Goal: Task Accomplishment & Management: Manage account settings

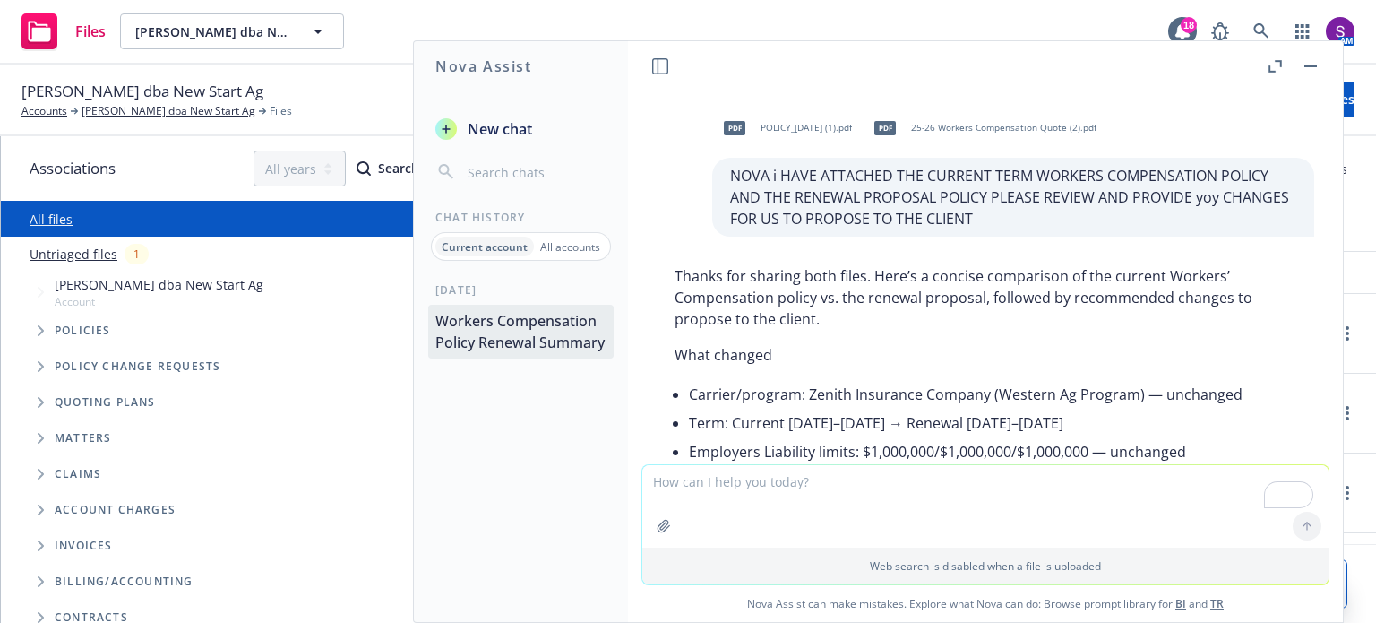
scroll to position [4922, 0]
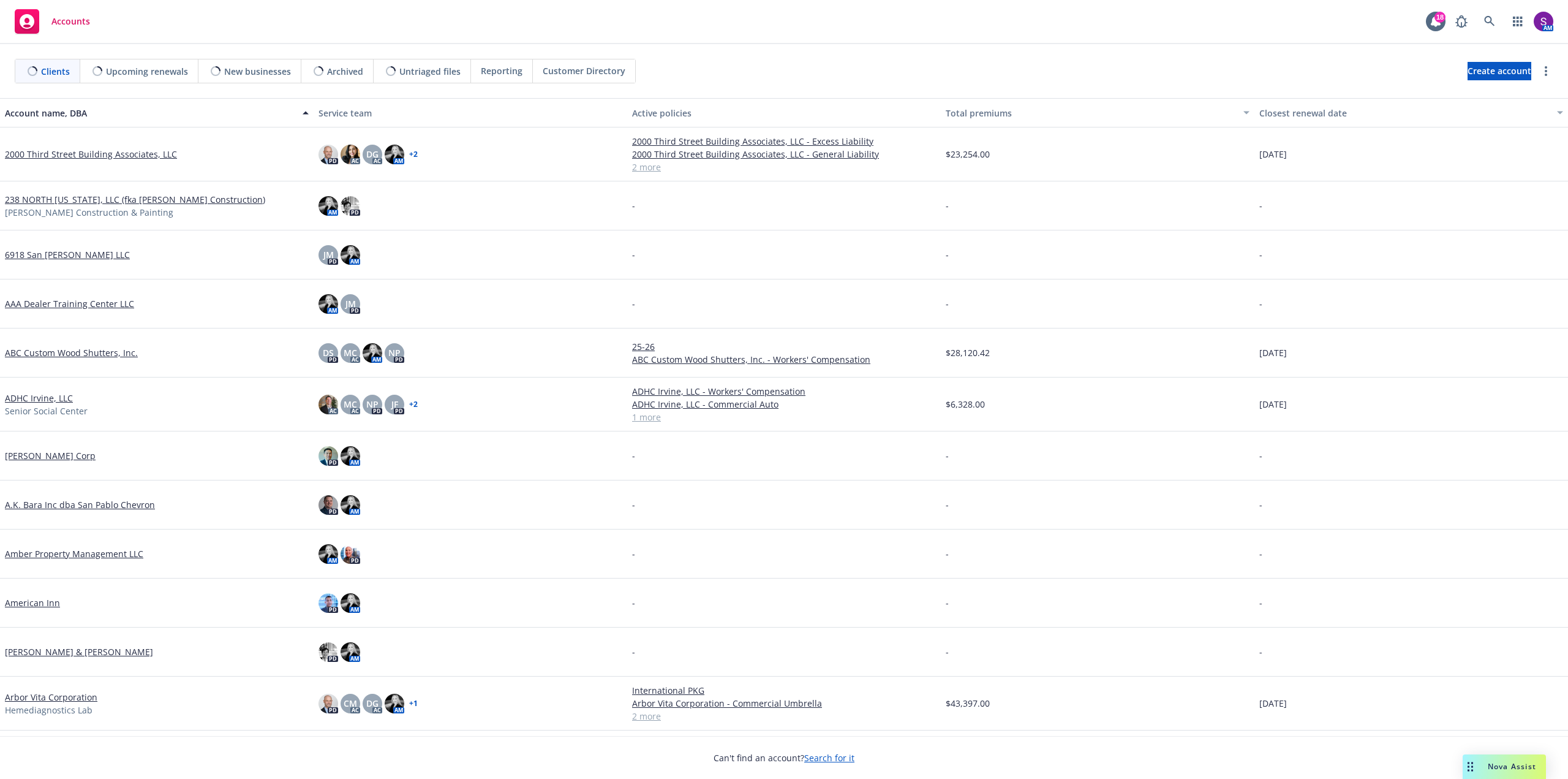
click at [1489, 765] on span "Nova Assist" at bounding box center [1511, 766] width 49 height 10
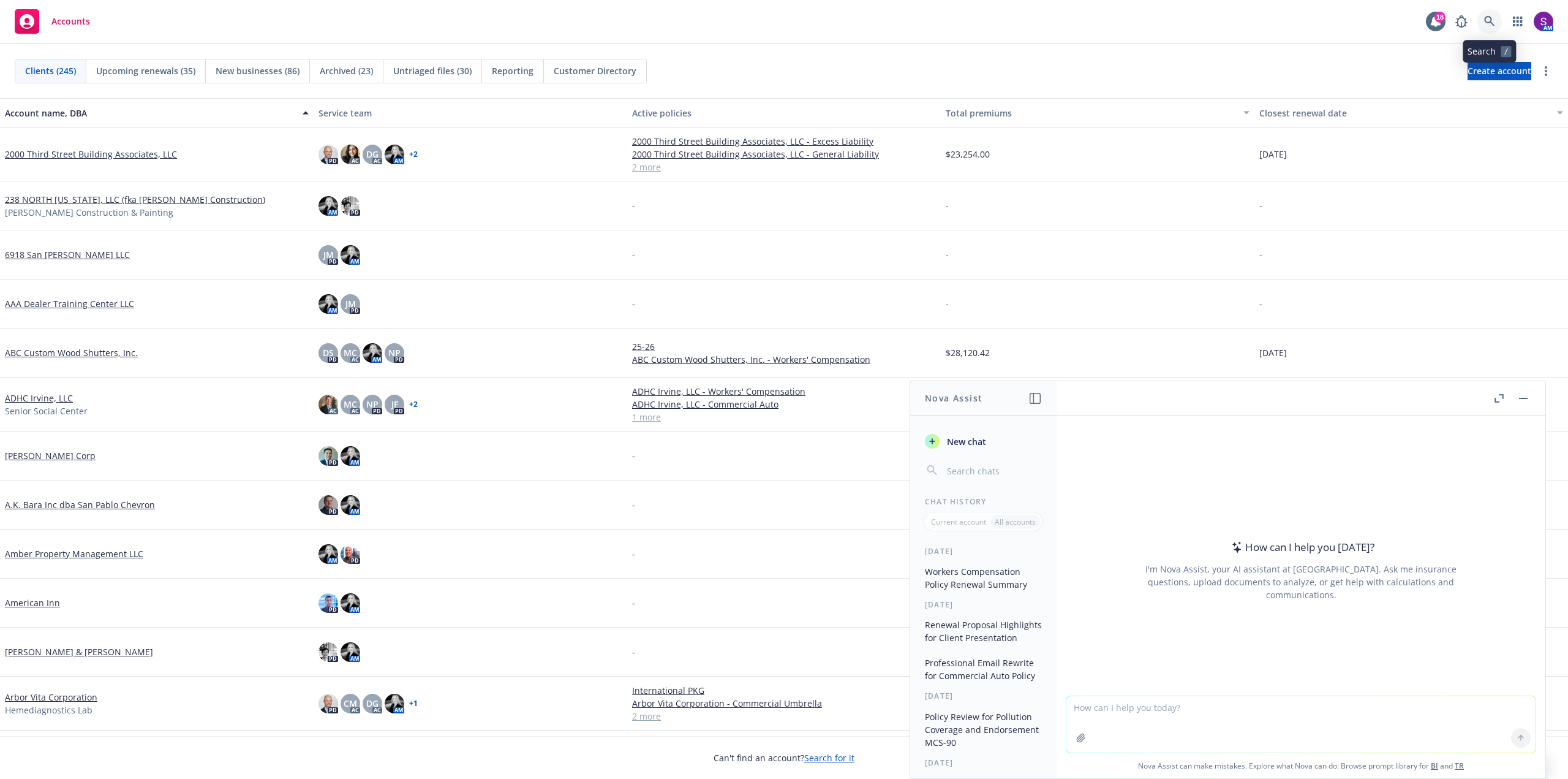
click at [1492, 21] on icon at bounding box center [1489, 21] width 11 height 11
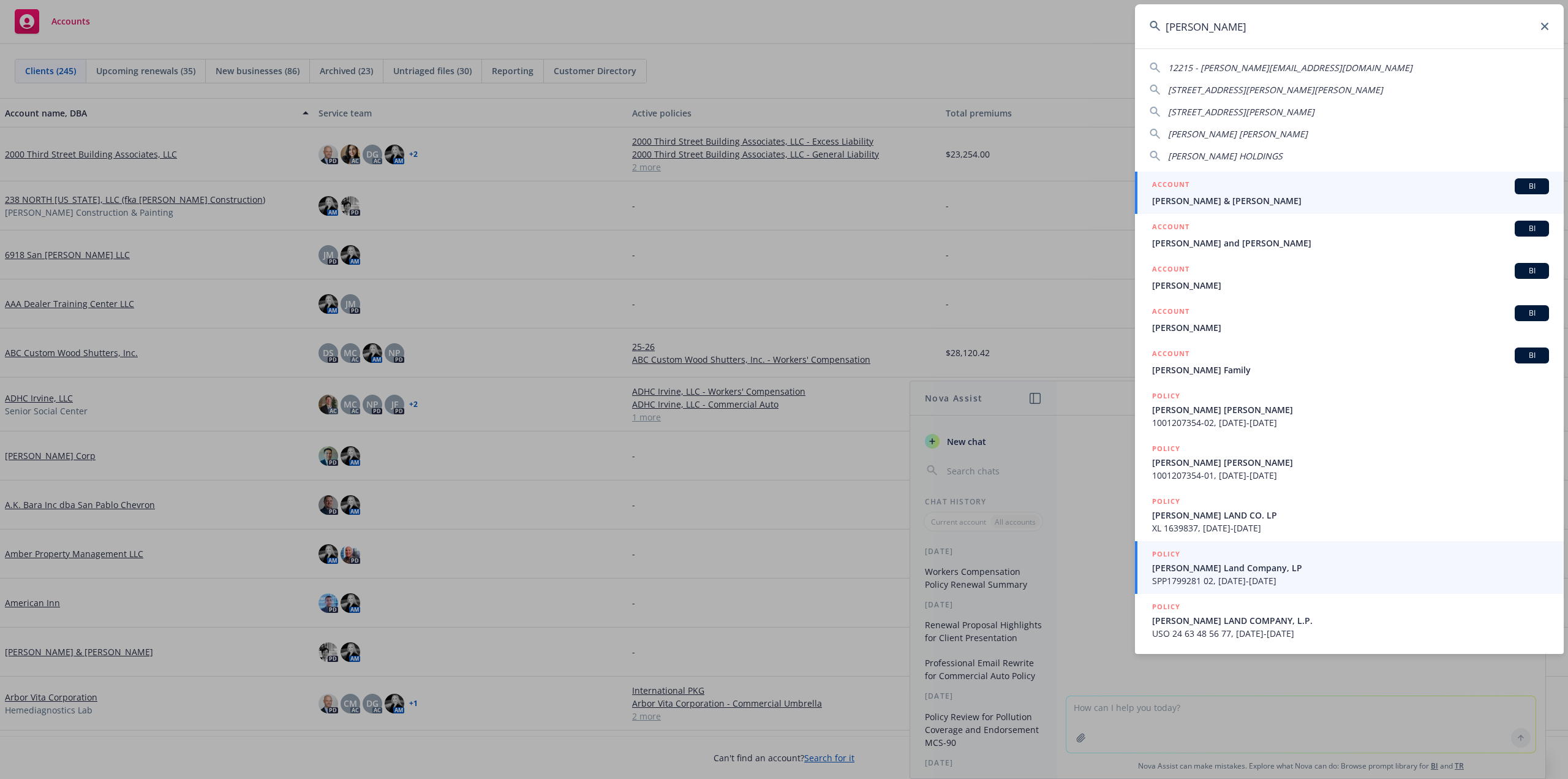
type input "[PERSON_NAME]"
click at [1233, 572] on span "[PERSON_NAME] Land Company, LP" at bounding box center [1350, 568] width 397 height 13
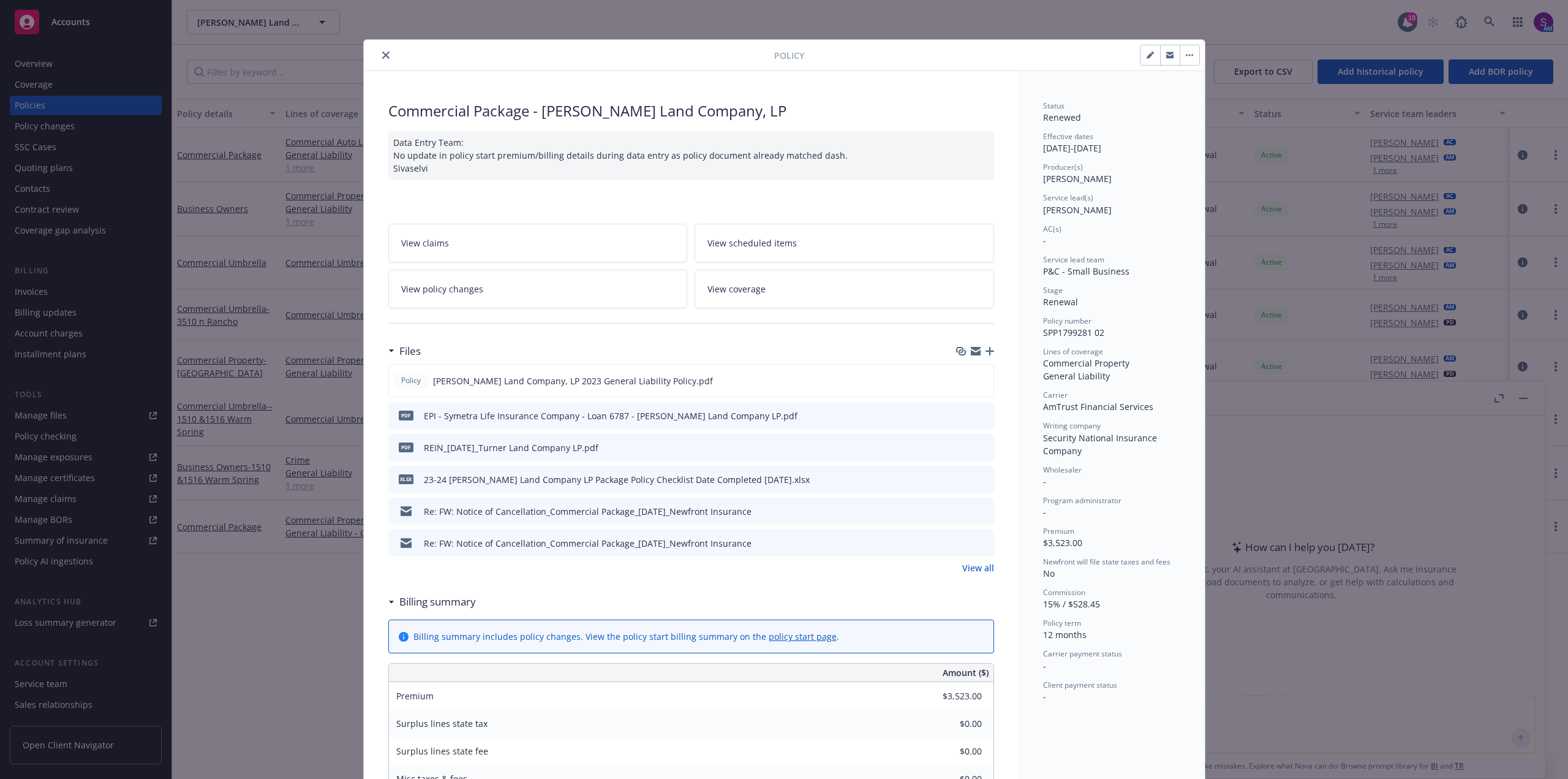
click at [383, 54] on icon "close" at bounding box center [386, 55] width 8 height 8
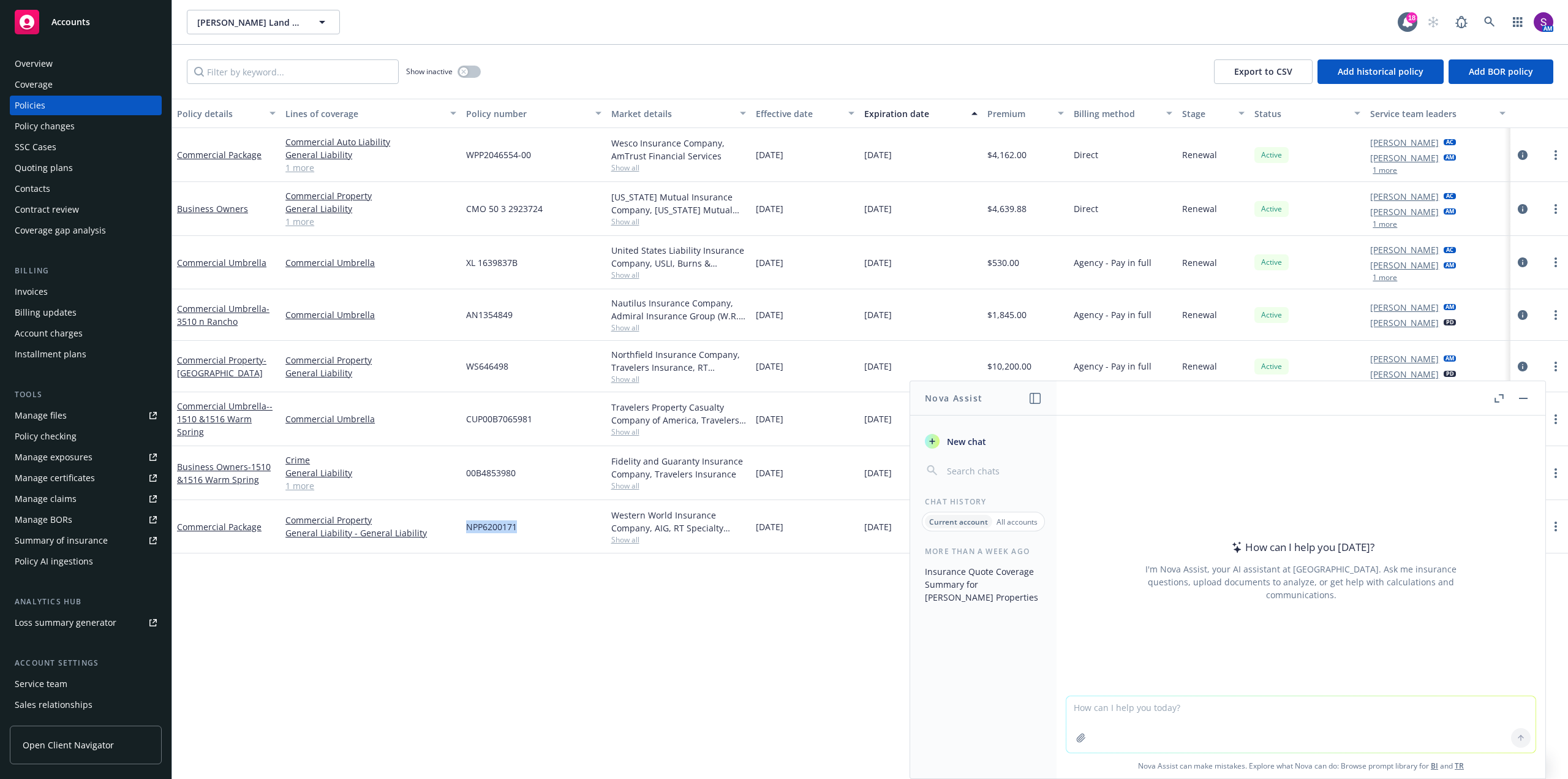
drag, startPoint x: 521, startPoint y: 528, endPoint x: 460, endPoint y: 527, distance: 61.0
click at [460, 527] on div "Commercial Package Commercial Property General Liability - General Liability NP…" at bounding box center [870, 527] width 1396 height 53
drag, startPoint x: 489, startPoint y: 525, endPoint x: 544, endPoint y: 504, distance: 58.9
click at [544, 504] on div "NPP6200171" at bounding box center [533, 527] width 144 height 53
click at [956, 521] on p "Current account" at bounding box center [958, 521] width 59 height 10
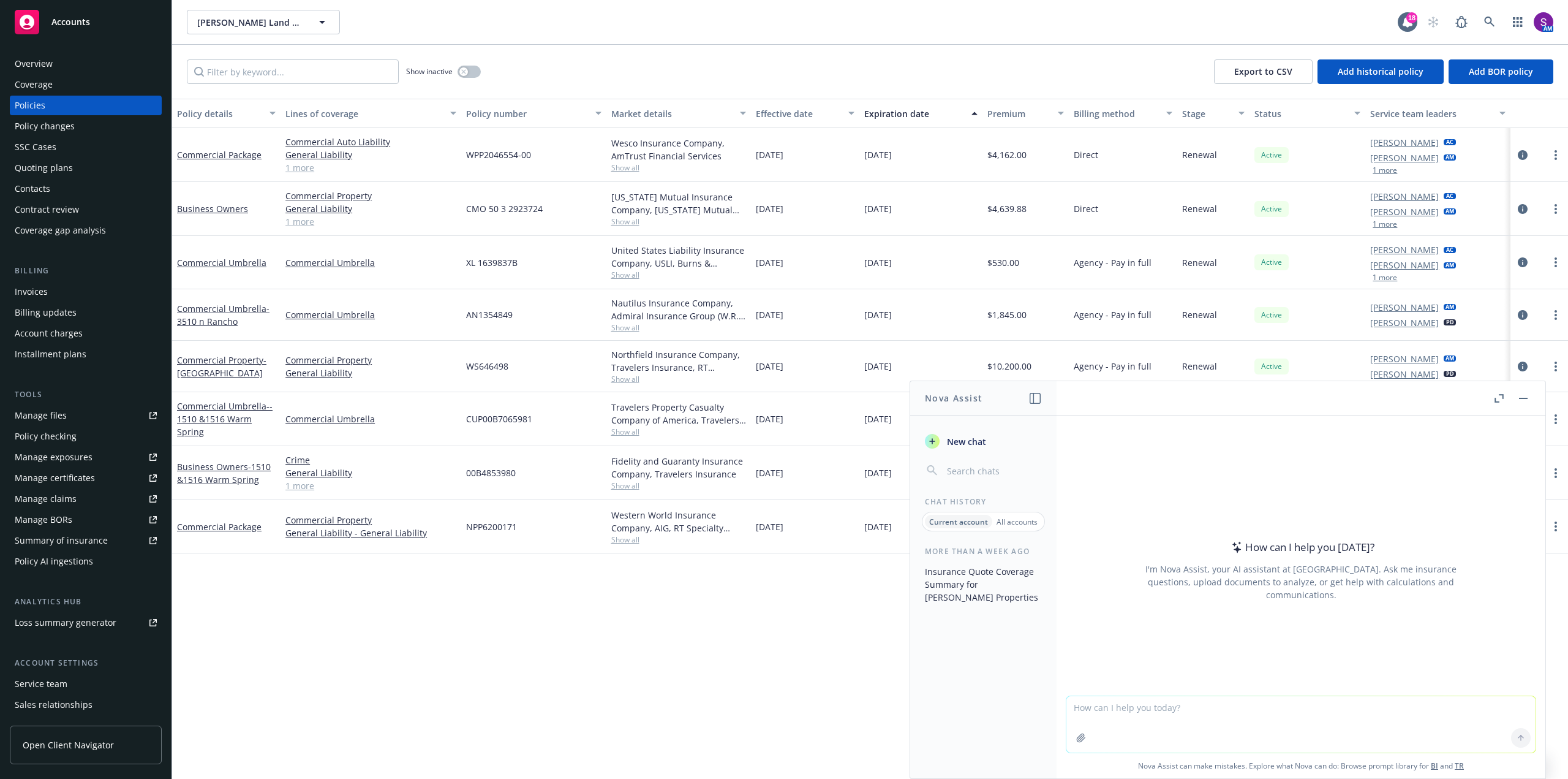
click at [1139, 719] on textarea at bounding box center [1301, 724] width 469 height 56
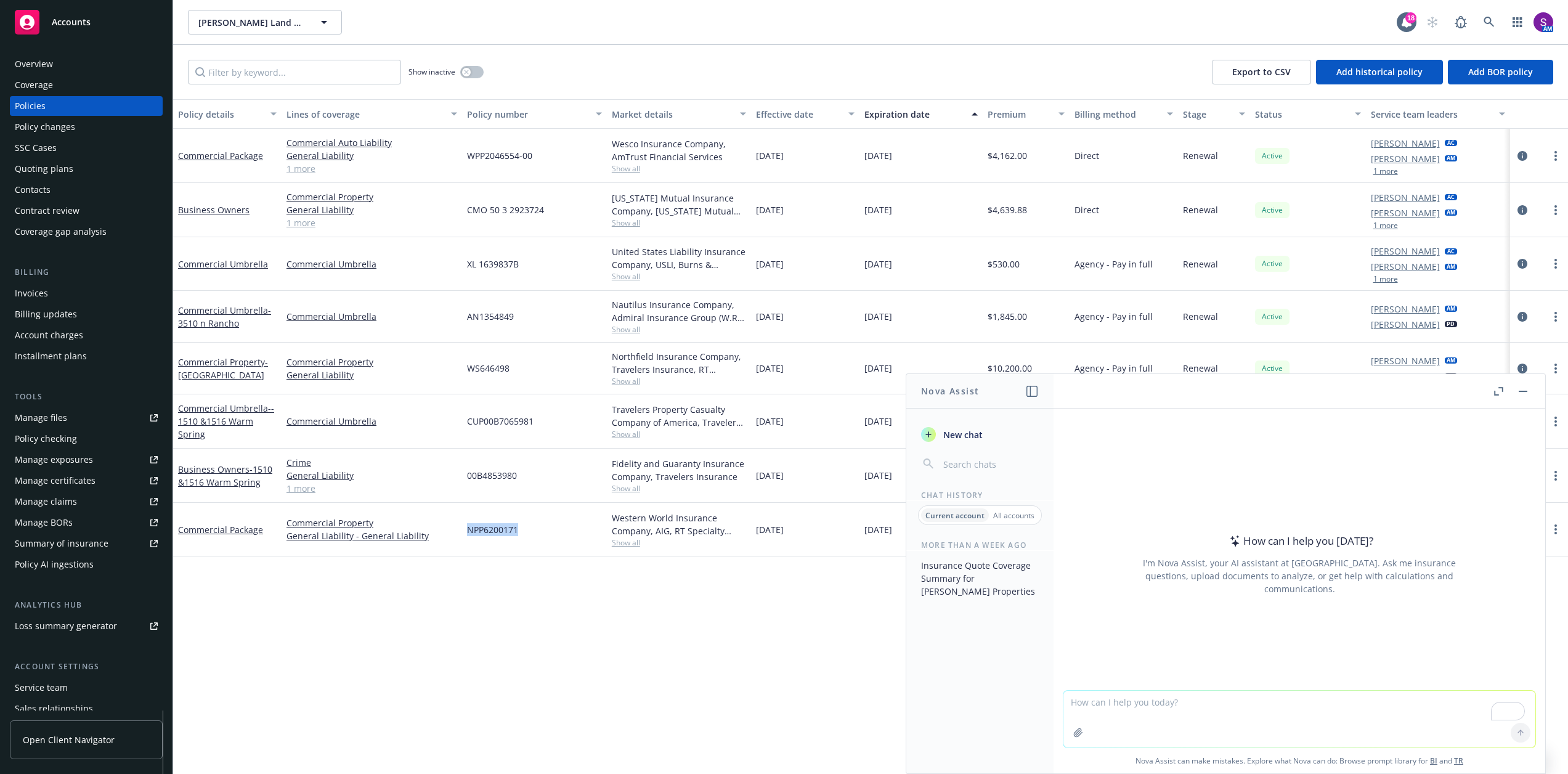
drag, startPoint x: 525, startPoint y: 529, endPoint x: 466, endPoint y: 527, distance: 59.0
click at [466, 527] on div "NPP6200171" at bounding box center [534, 530] width 145 height 54
copy span "NPP6200171"
click at [1148, 709] on textarea "To enrich screen reader interactions, please activate Accessibility in Grammarl…" at bounding box center [1299, 719] width 472 height 56
paste textarea "NPP6200171"
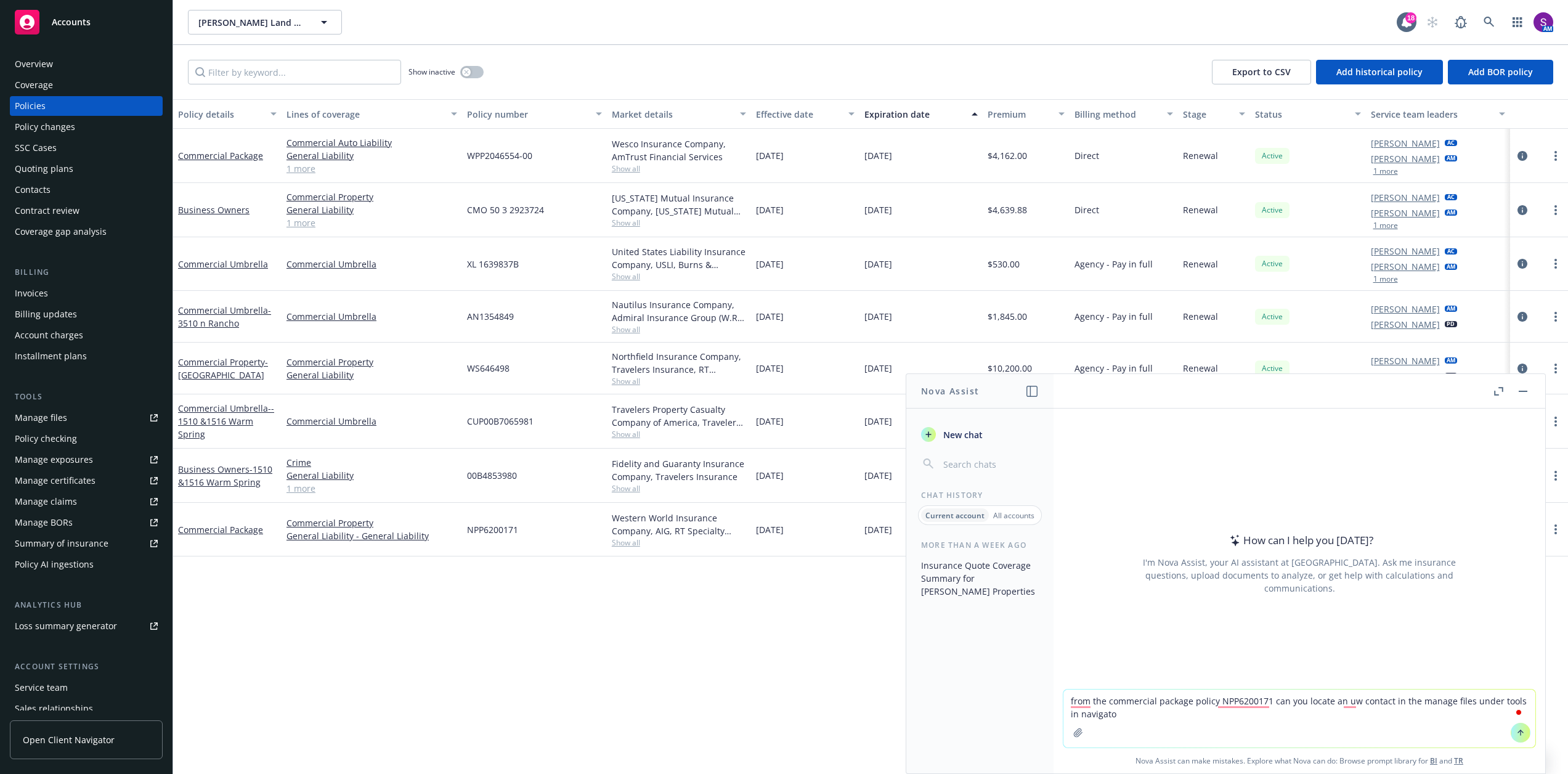
type textarea "from the commercial package policy NPP6200171 can you locate an uw contact in t…"
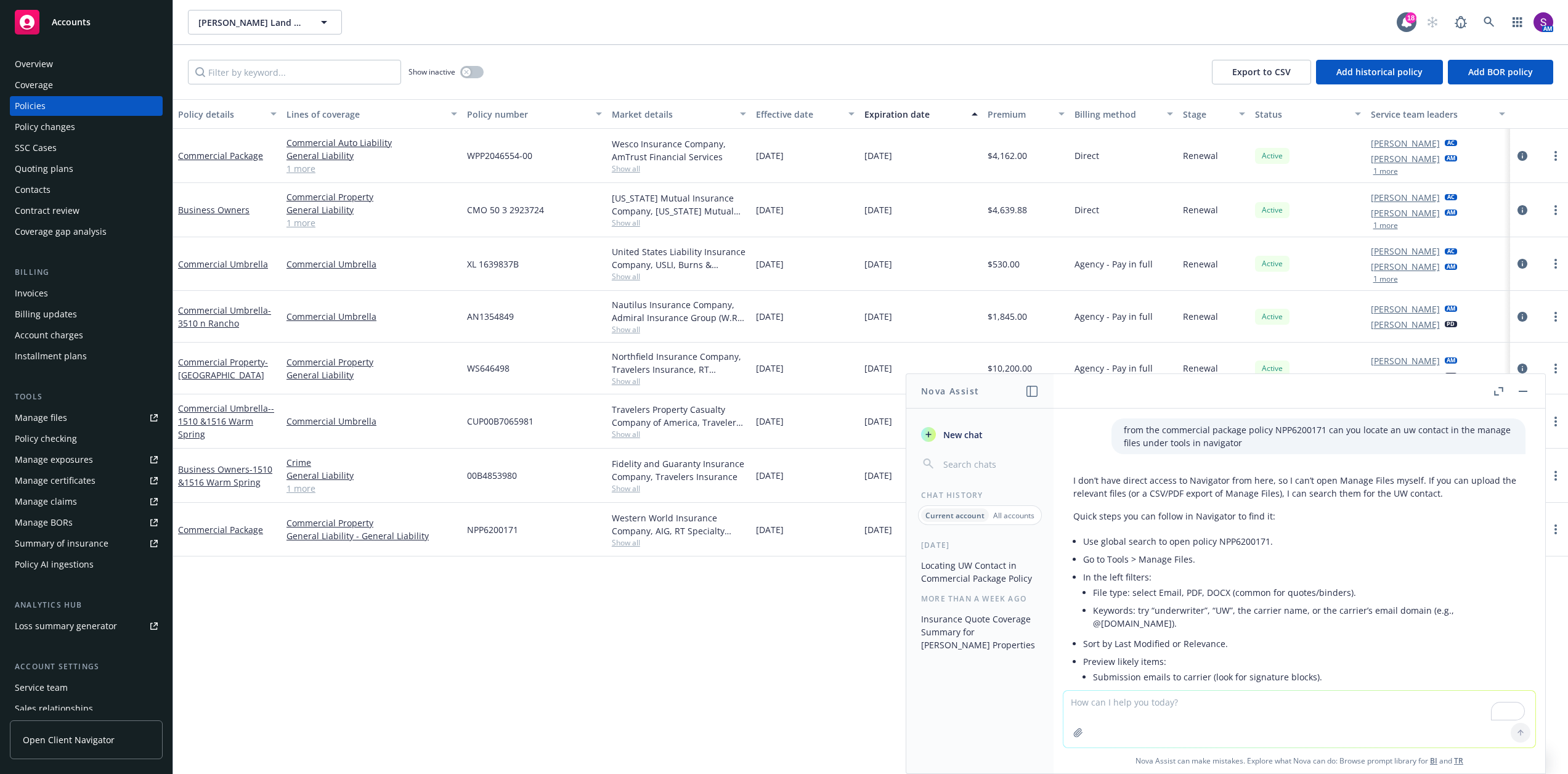
click at [796, 644] on div "Policy details Lines of coverage Policy number Market details Effective date Ex…" at bounding box center [871, 441] width 1395 height 685
click at [941, 323] on div "[DATE]" at bounding box center [921, 316] width 122 height 52
click at [543, 674] on div "Policy details Lines of coverage Policy number Market details Effective date Ex…" at bounding box center [871, 441] width 1395 height 685
click at [69, 68] on div "Overview" at bounding box center [87, 64] width 143 height 20
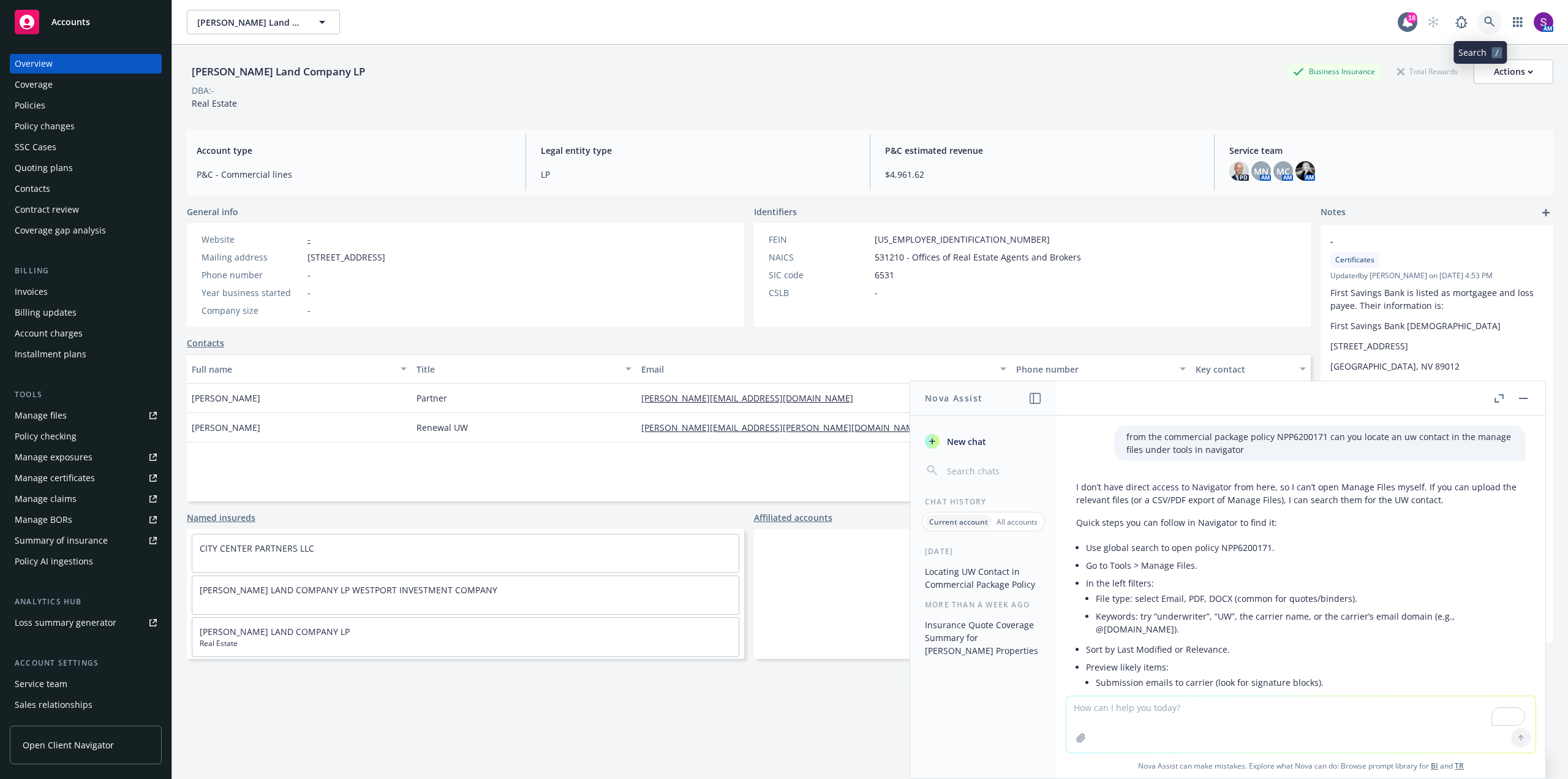
click at [1483, 31] on link at bounding box center [1489, 22] width 25 height 25
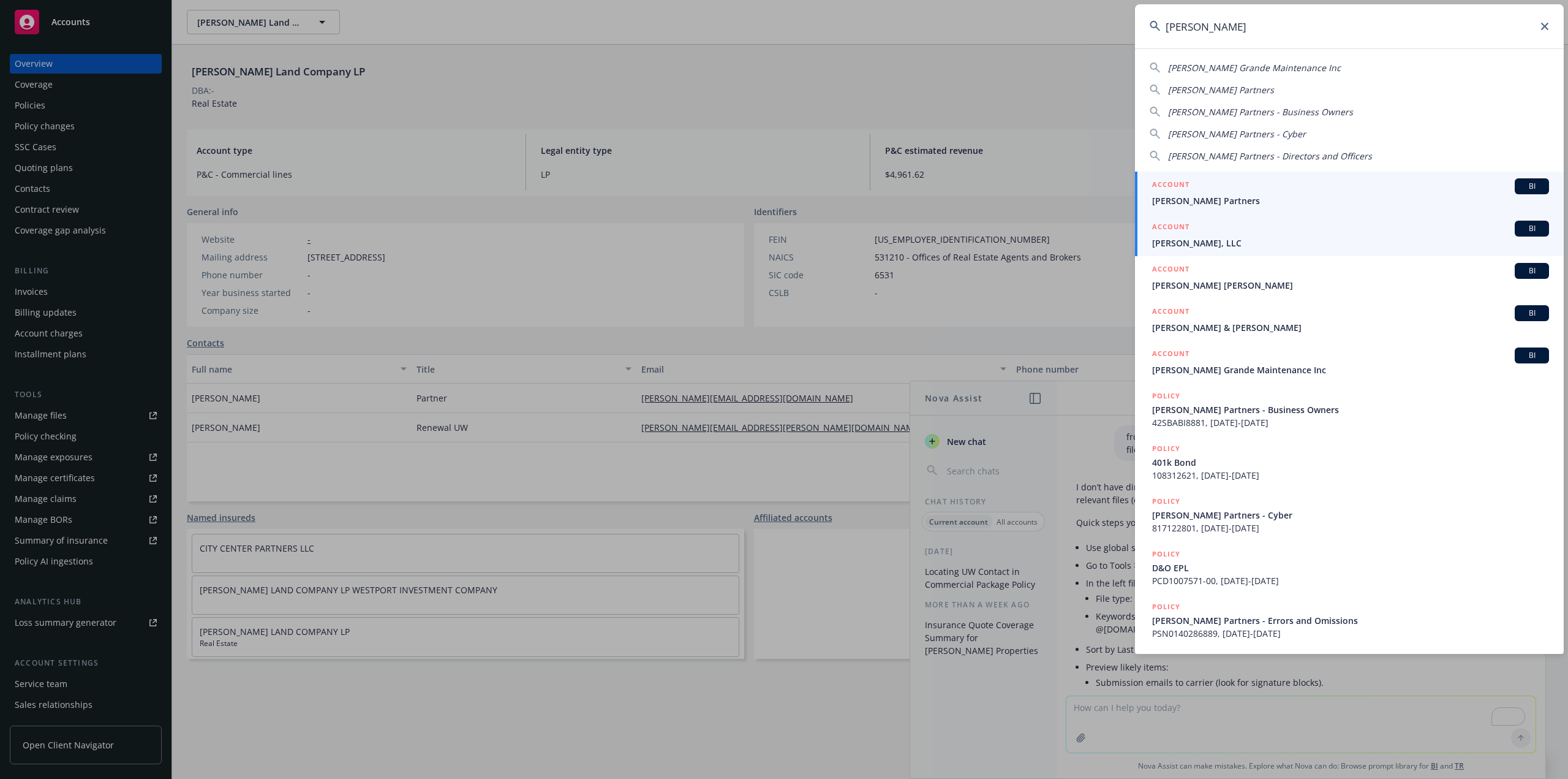
type input "[PERSON_NAME]"
click at [1189, 202] on span "[PERSON_NAME] Partners" at bounding box center [1350, 200] width 397 height 13
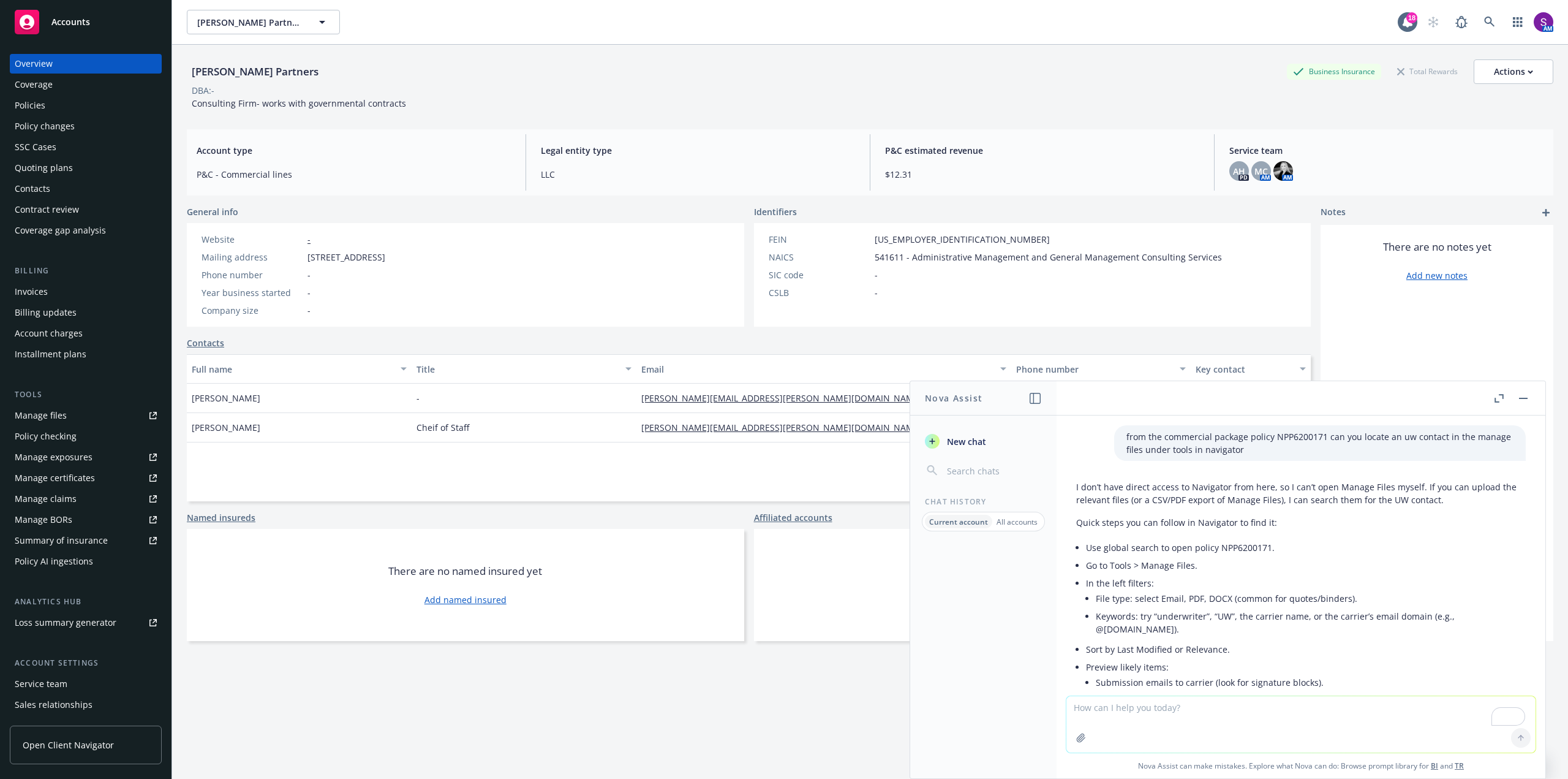
click at [61, 114] on div "Policies" at bounding box center [86, 105] width 142 height 20
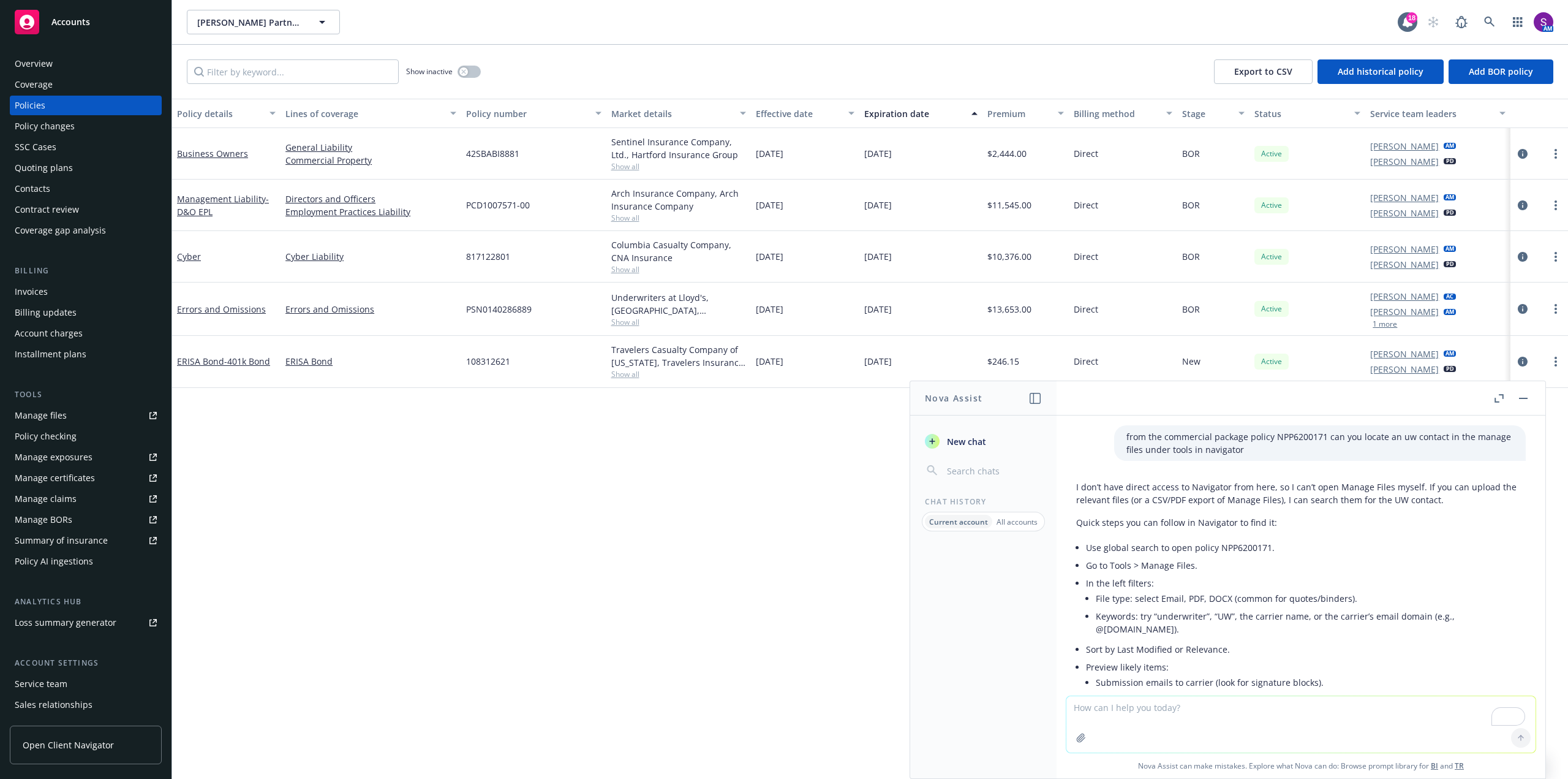
click at [862, 512] on div "Policy details Lines of coverage Policy number Market details Effective date Ex…" at bounding box center [870, 438] width 1396 height 681
click at [1524, 398] on rect "button" at bounding box center [1523, 398] width 9 height 1
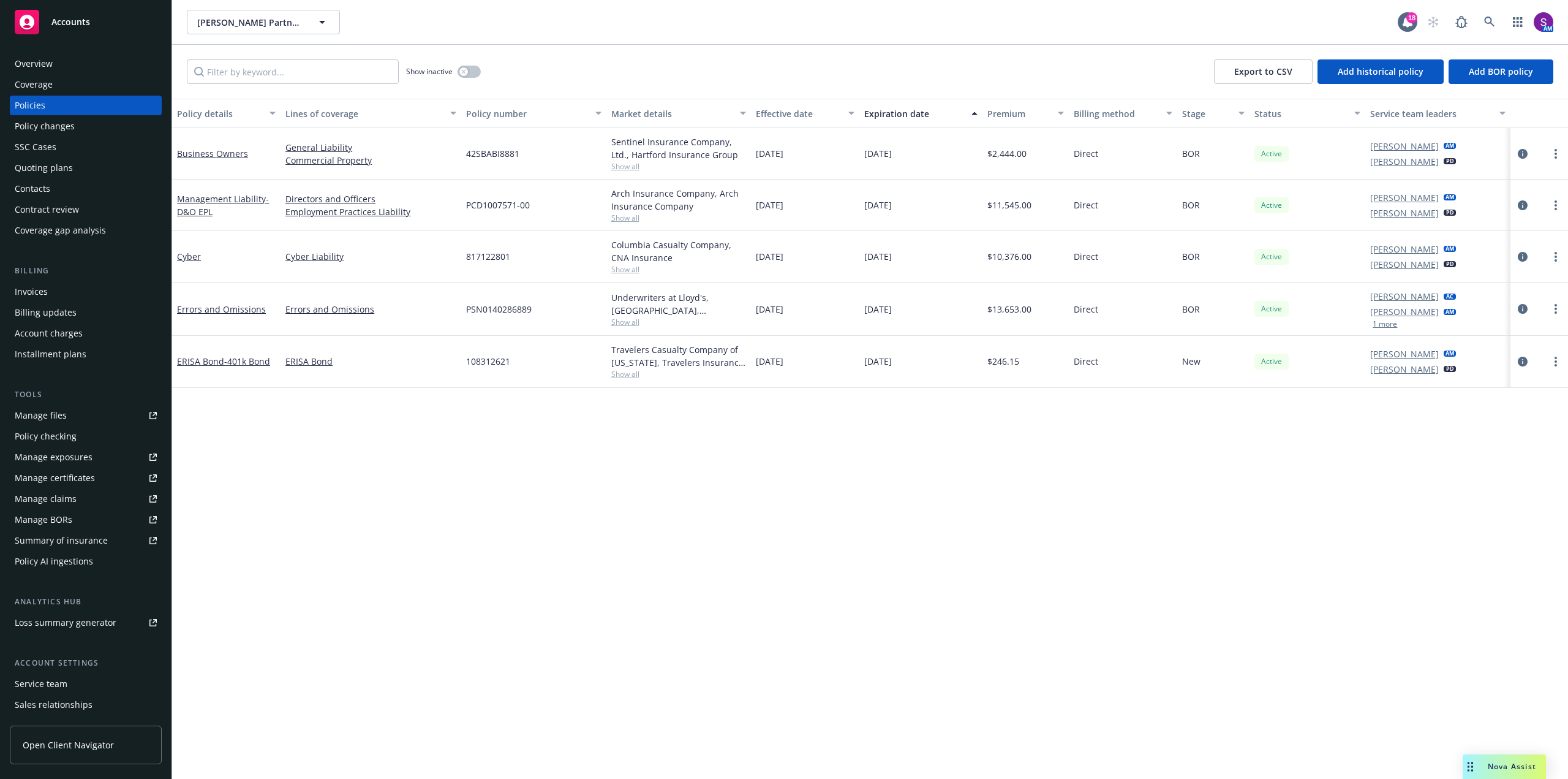
click at [624, 216] on span "Show all" at bounding box center [678, 217] width 135 height 10
click at [585, 198] on div "PCD1007571-00" at bounding box center [533, 205] width 144 height 51
click at [1523, 202] on icon "circleInformation" at bounding box center [1522, 205] width 10 height 10
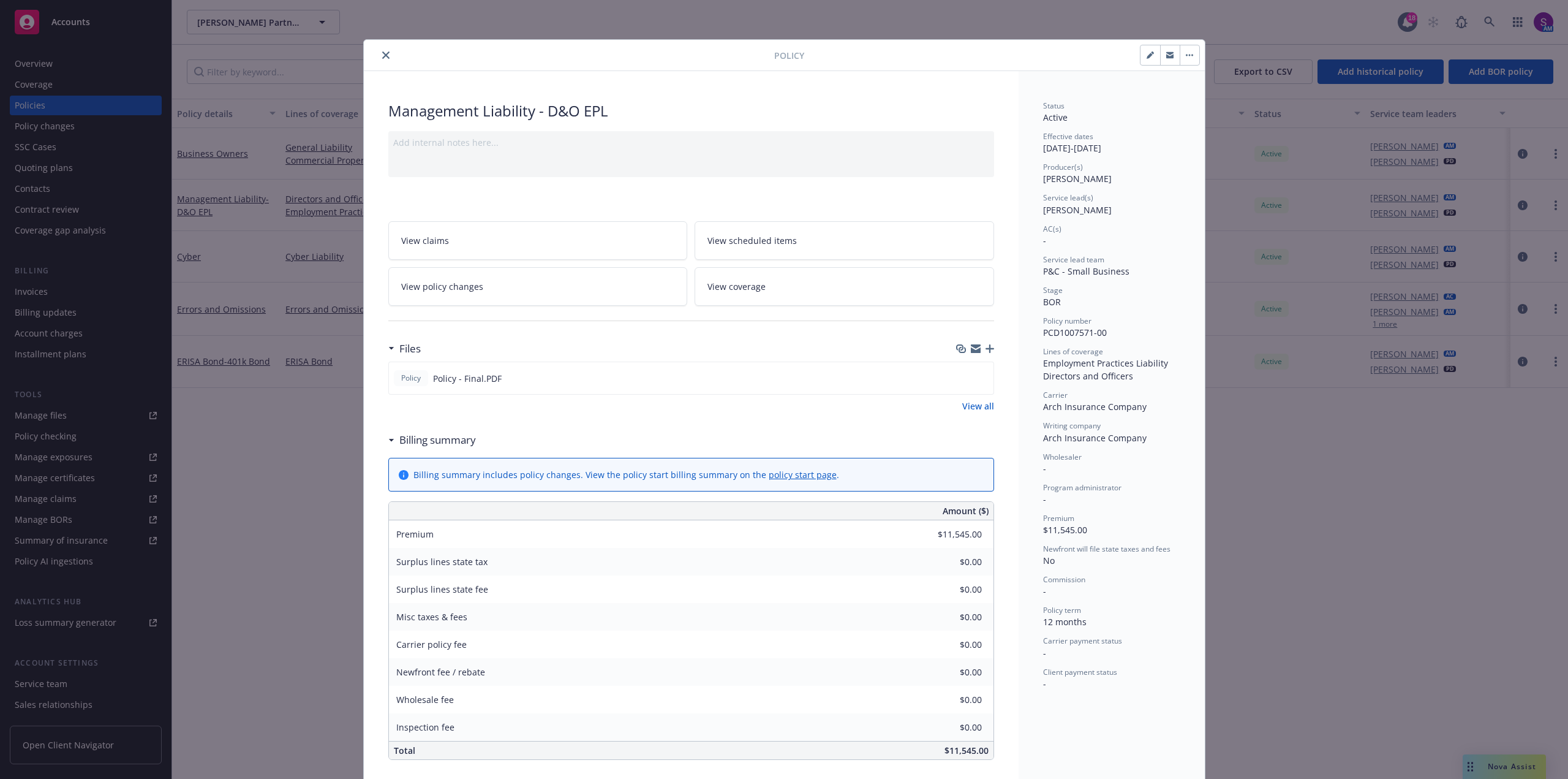
click at [1146, 59] on button "button" at bounding box center [1150, 55] width 20 height 20
select select "BOR"
select select "12"
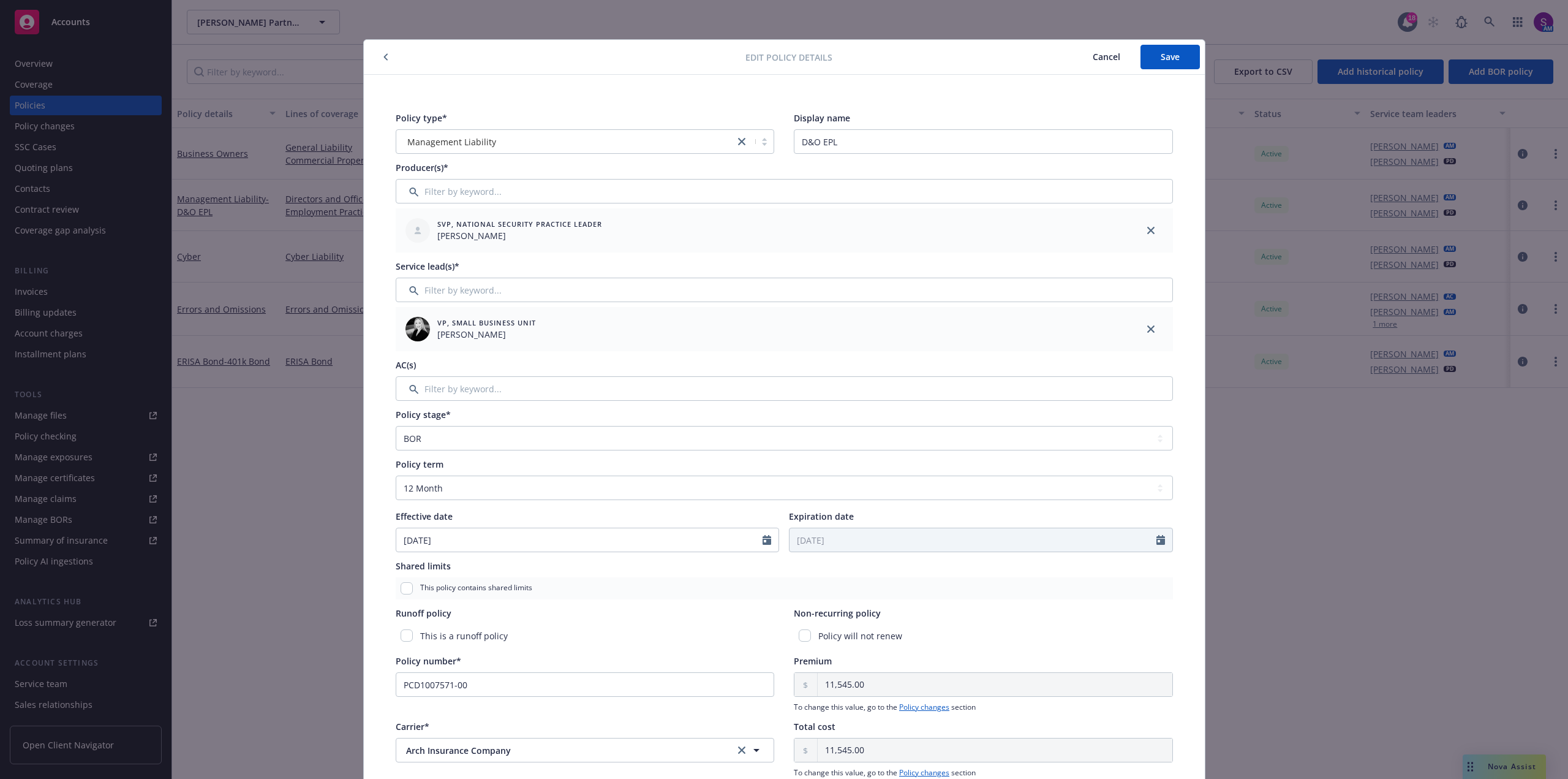
click at [383, 54] on icon "button" at bounding box center [386, 57] width 5 height 8
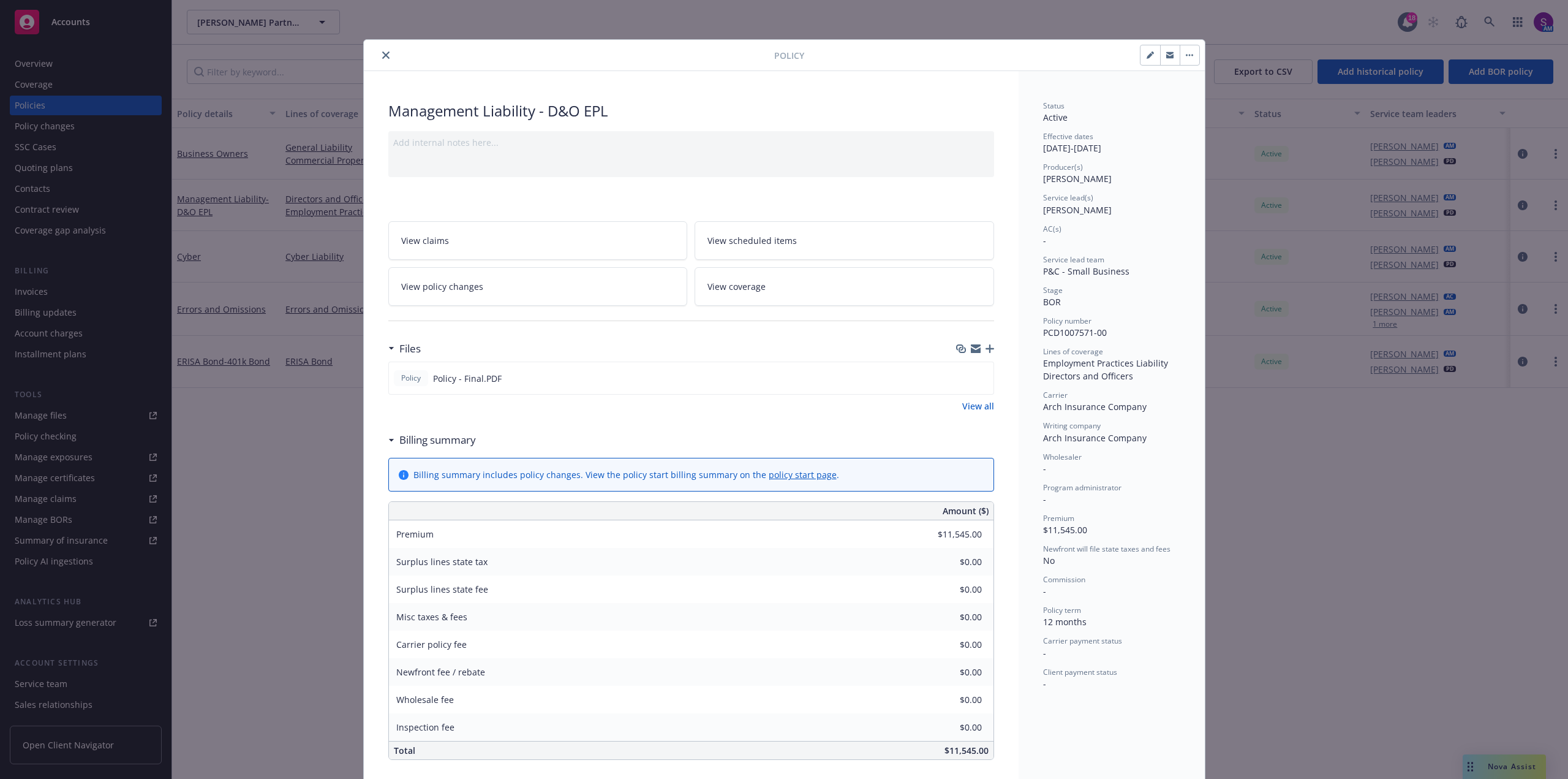
click at [380, 51] on button "close" at bounding box center [386, 55] width 15 height 15
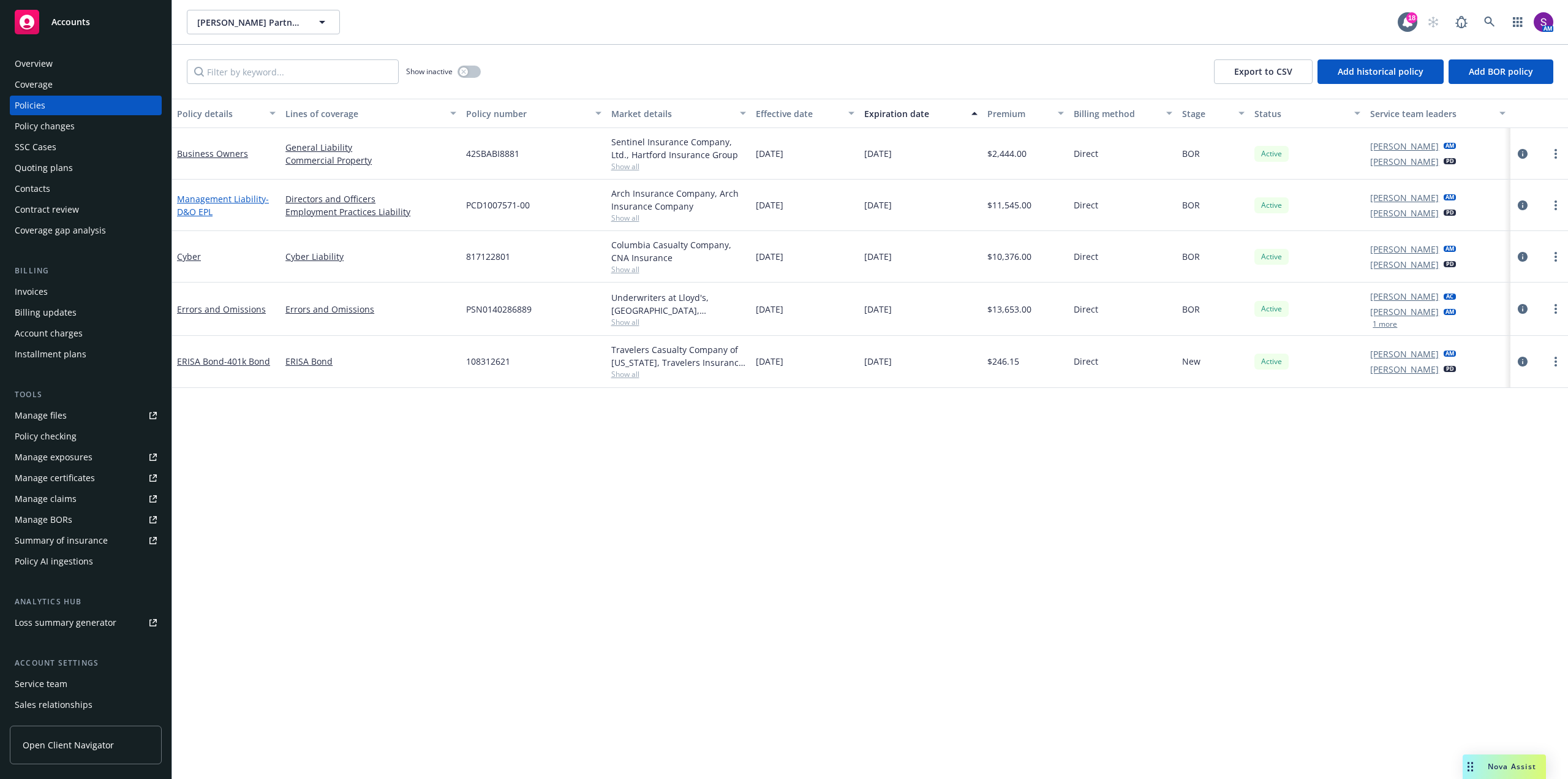
click at [204, 203] on link "Management Liability - D&O EPL" at bounding box center [223, 205] width 92 height 25
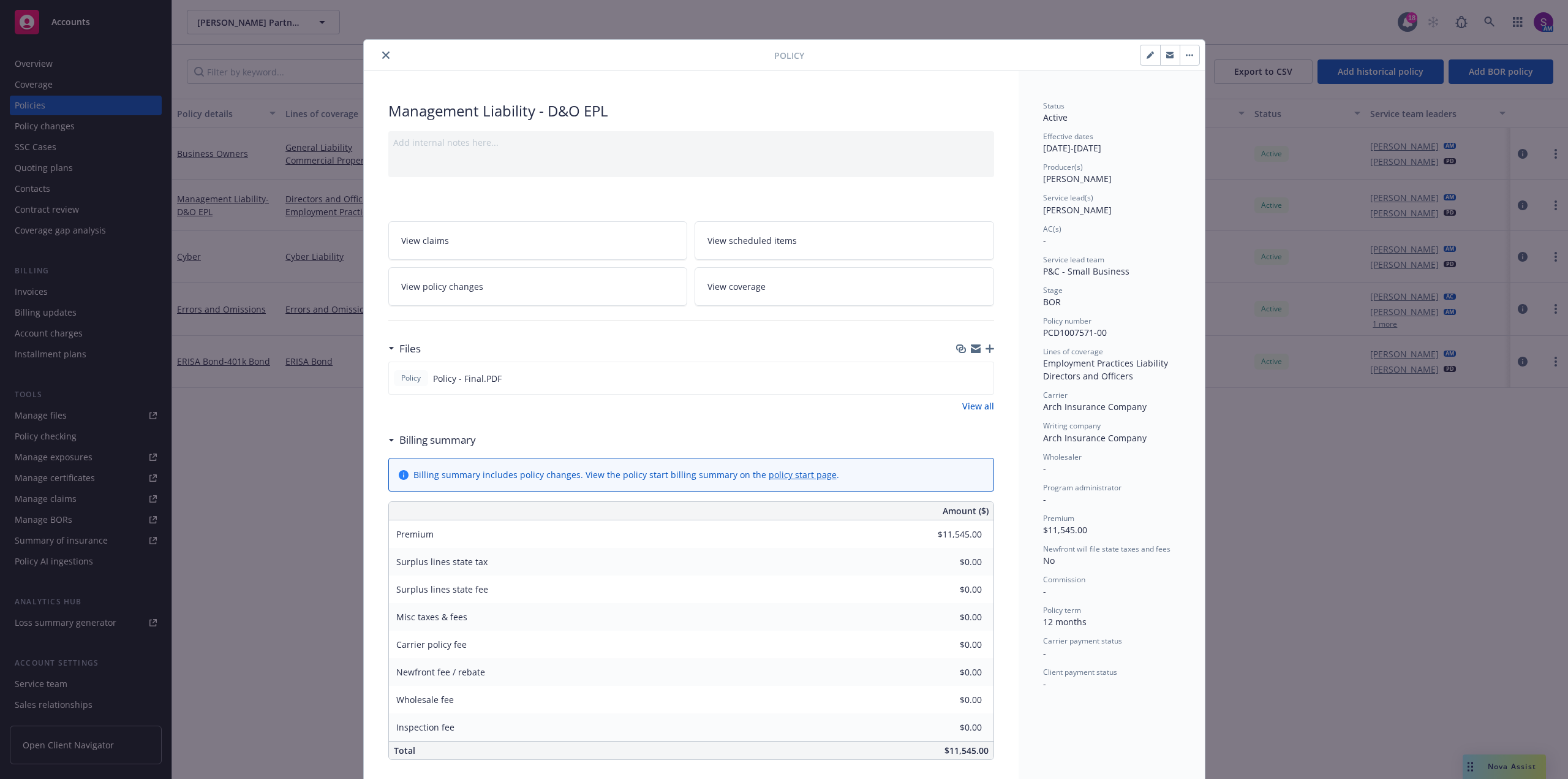
scroll to position [37, 0]
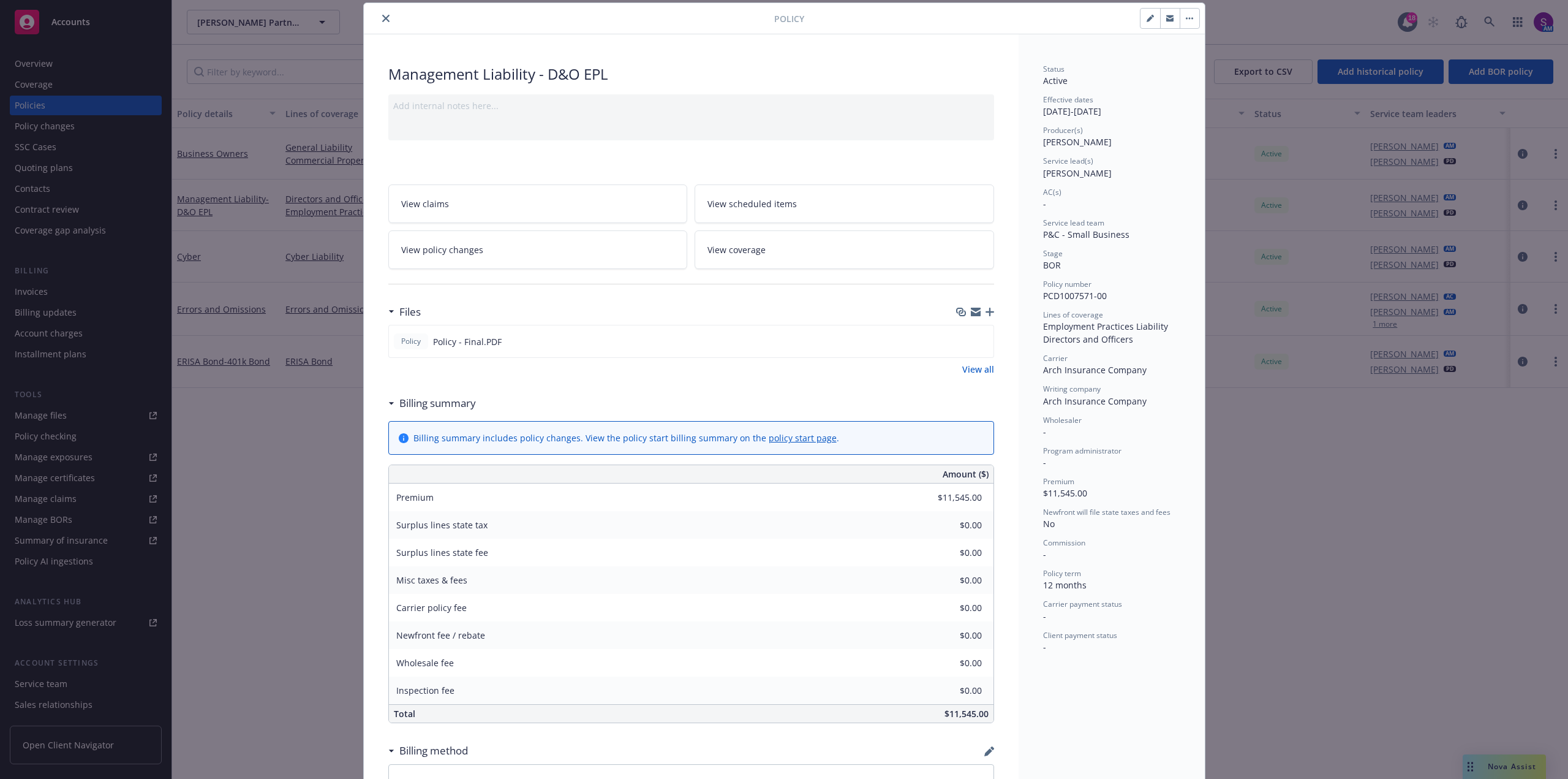
click at [382, 17] on icon "close" at bounding box center [386, 18] width 8 height 8
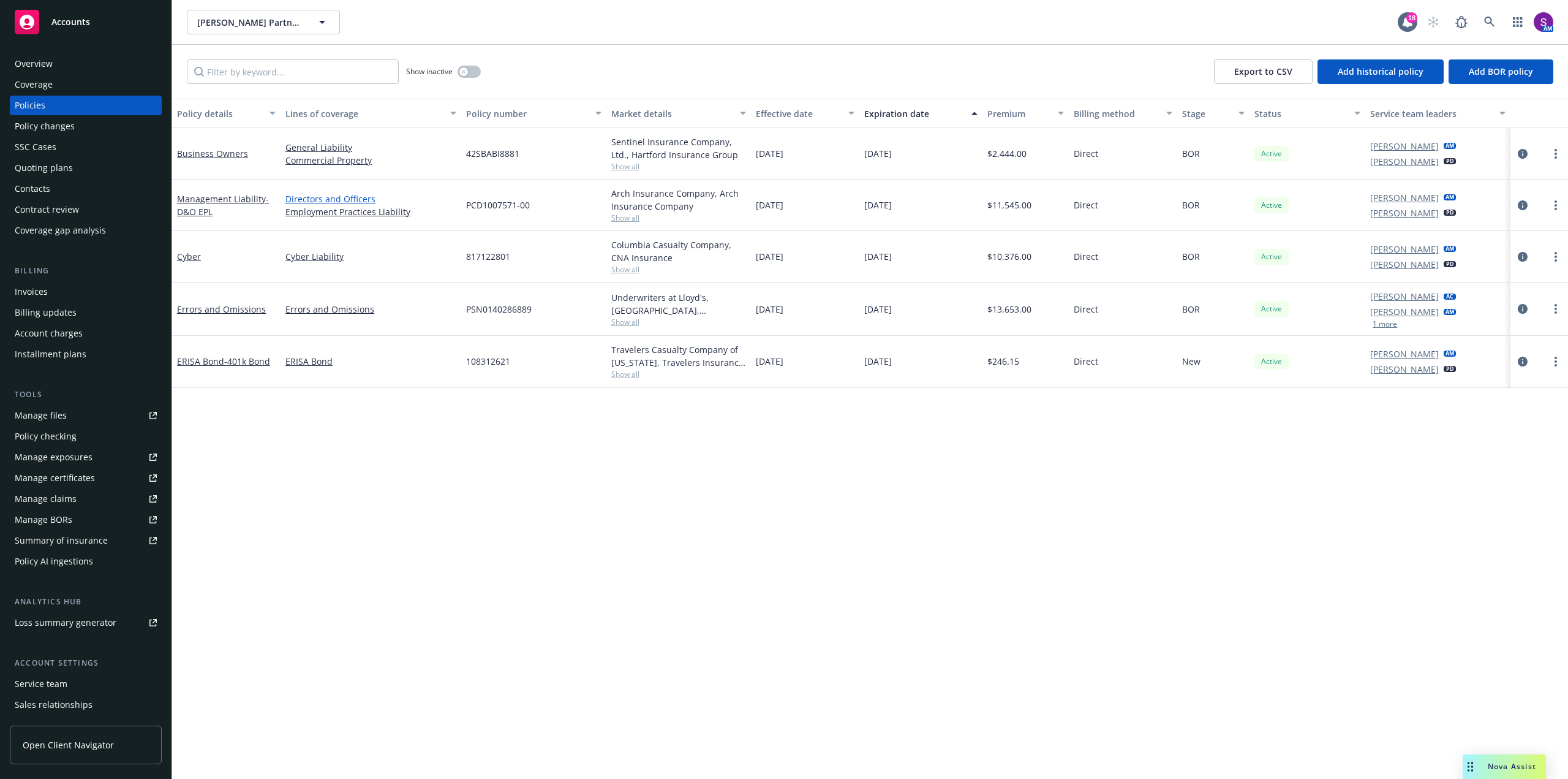
click at [325, 204] on link "Directors and Officers" at bounding box center [371, 198] width 171 height 13
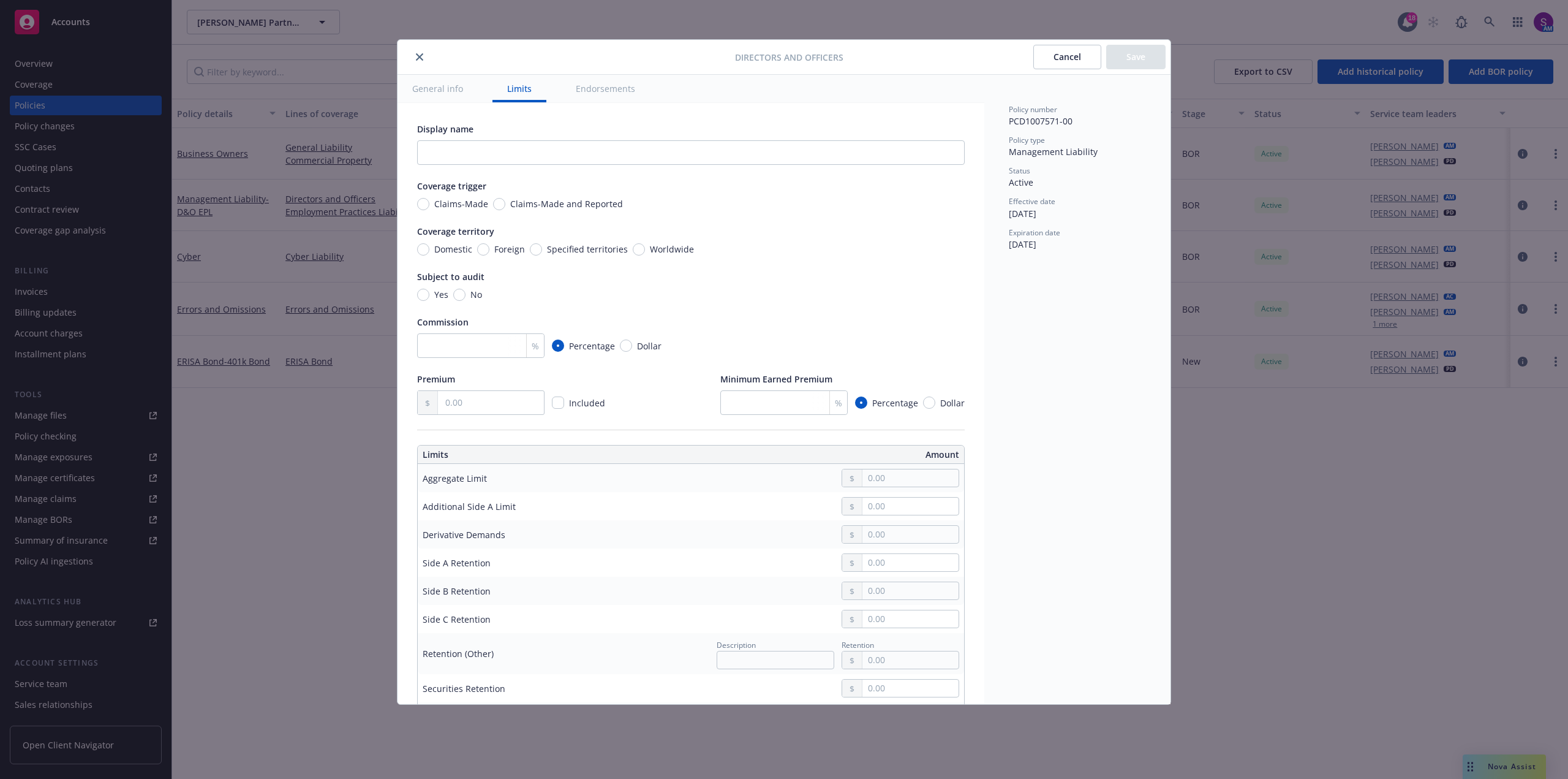
click at [442, 85] on button "General info" at bounding box center [437, 88] width 80 height 27
click at [444, 93] on button "General info" at bounding box center [437, 88] width 80 height 27
click at [618, 82] on button "Endorsements" at bounding box center [606, 88] width 89 height 27
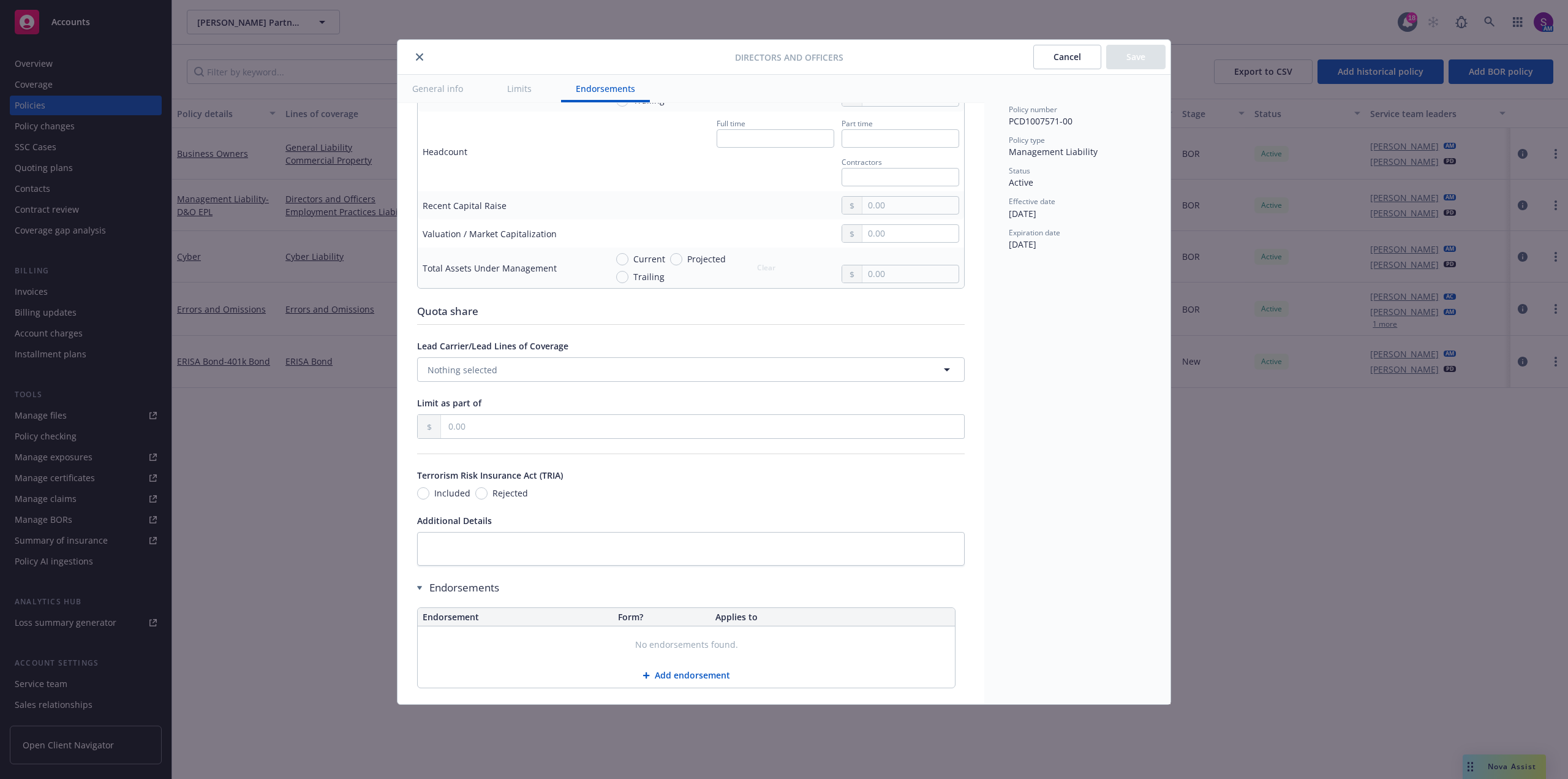
scroll to position [716, 0]
click at [521, 91] on button "Limits" at bounding box center [519, 88] width 54 height 27
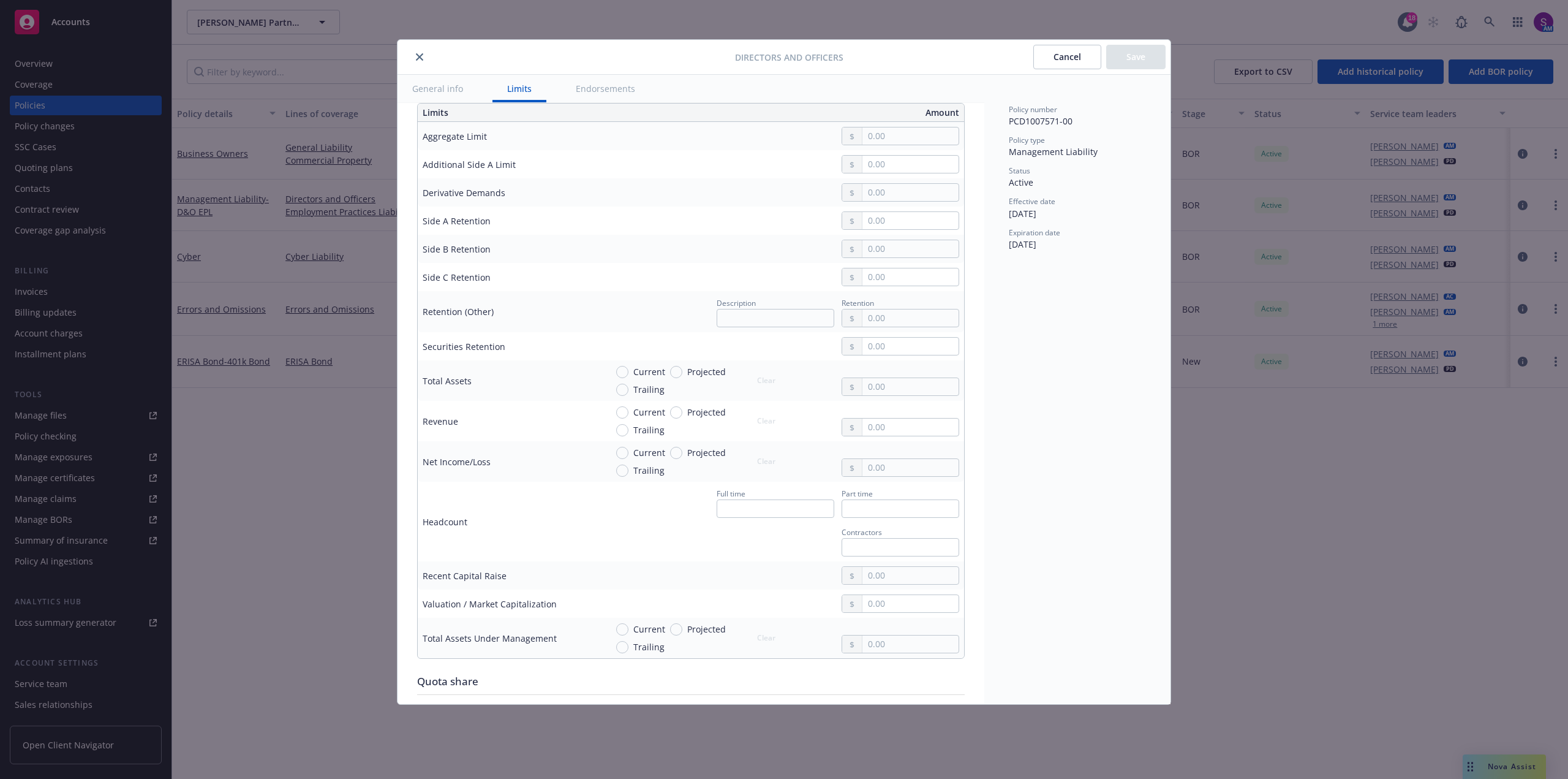
click at [432, 90] on button "General info" at bounding box center [437, 88] width 80 height 27
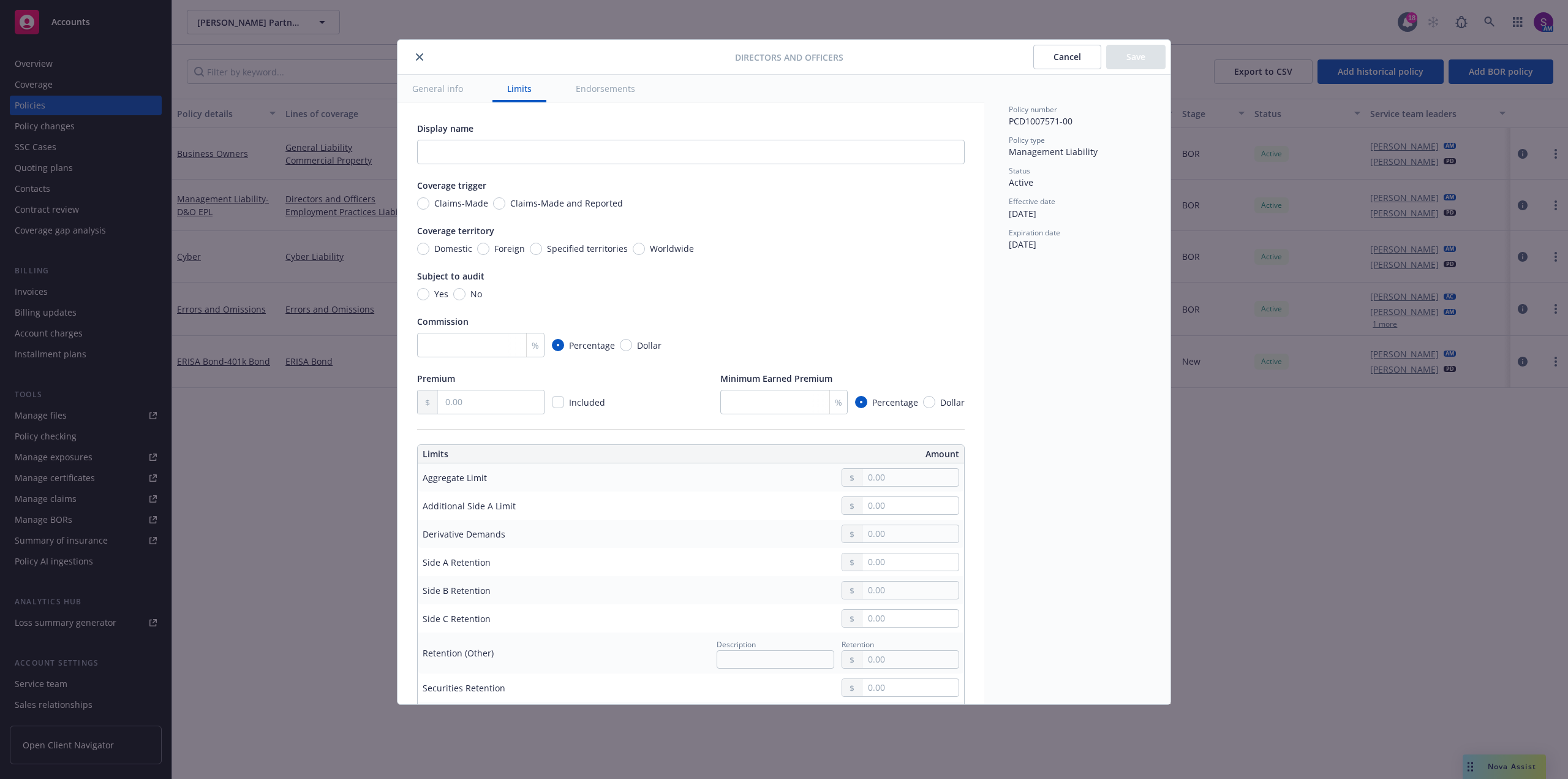
scroll to position [0, 0]
click at [420, 56] on icon "close" at bounding box center [419, 57] width 8 height 8
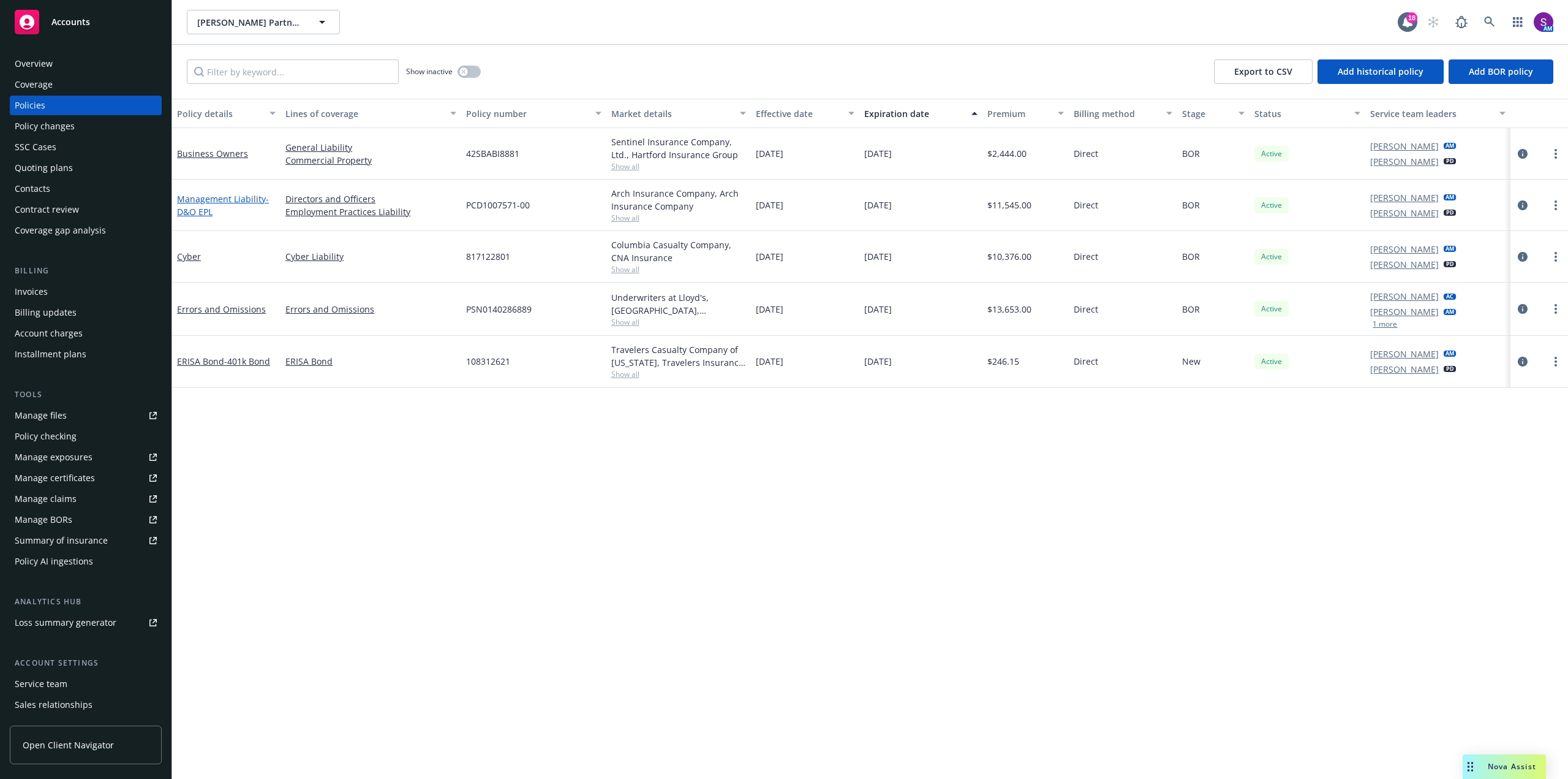
click at [224, 198] on link "Management Liability - D&O EPL" at bounding box center [223, 205] width 92 height 25
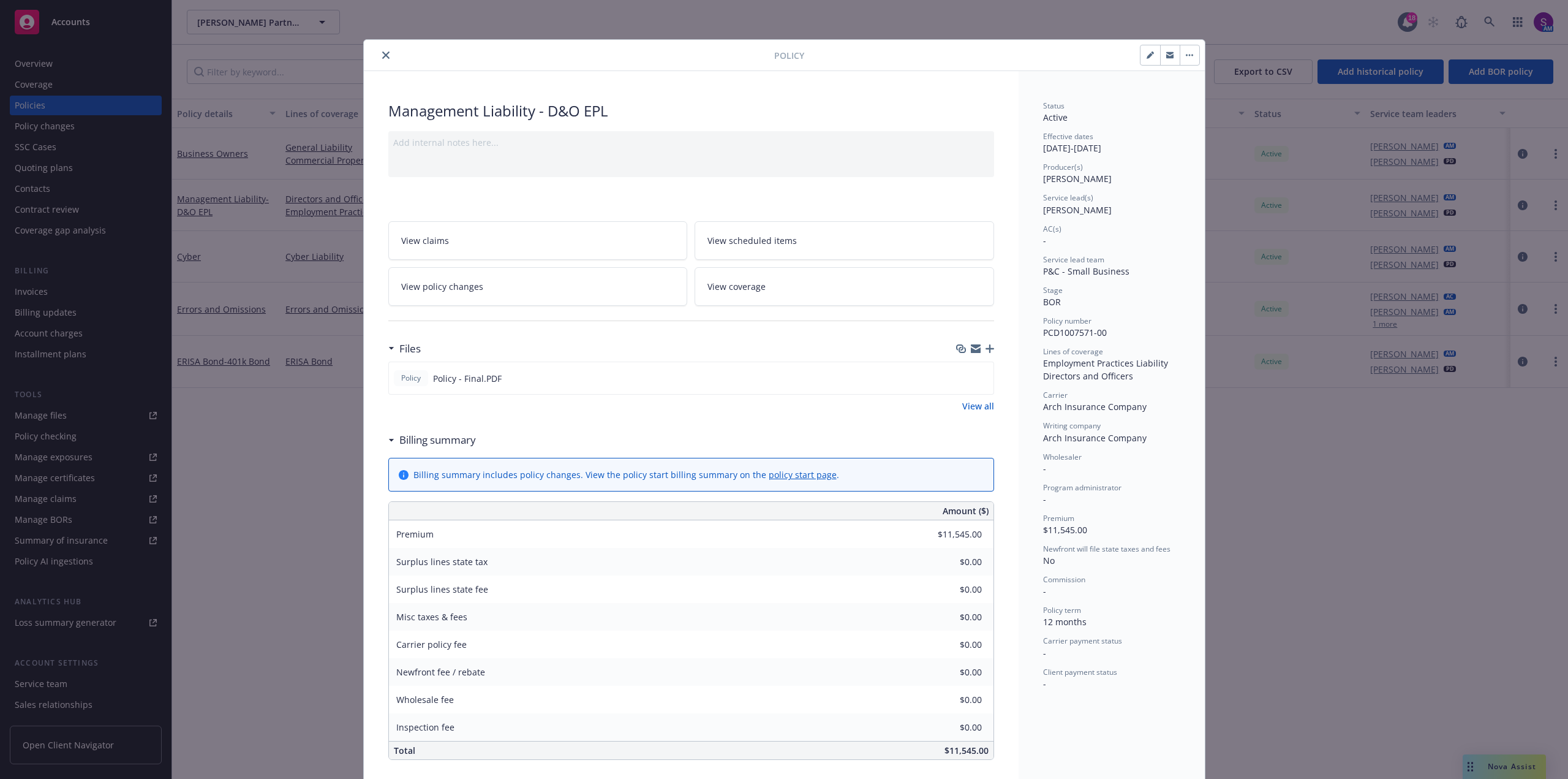
scroll to position [37, 0]
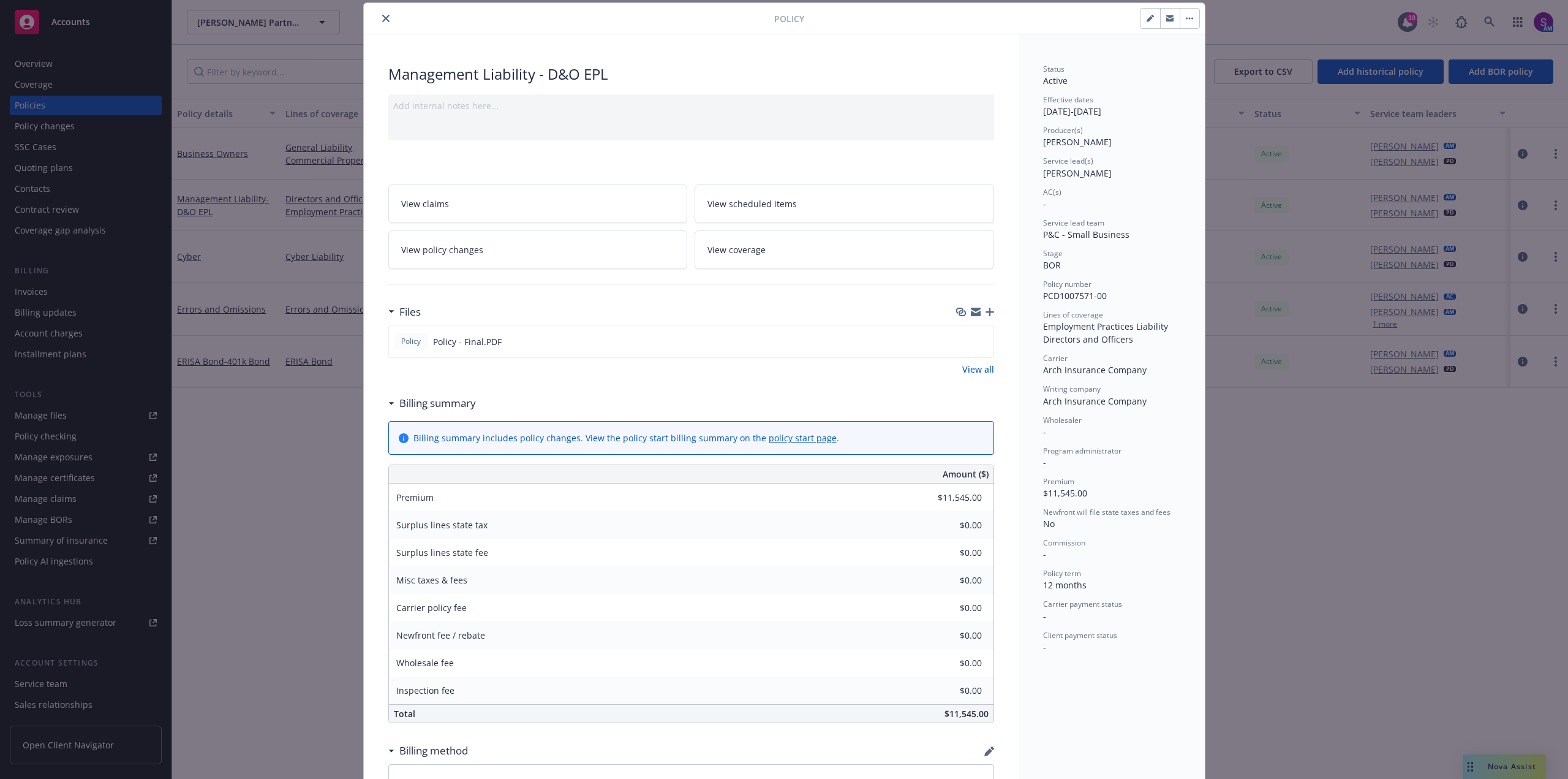
click at [1140, 18] on button "button" at bounding box center [1150, 18] width 20 height 20
select select "BOR"
select select "12"
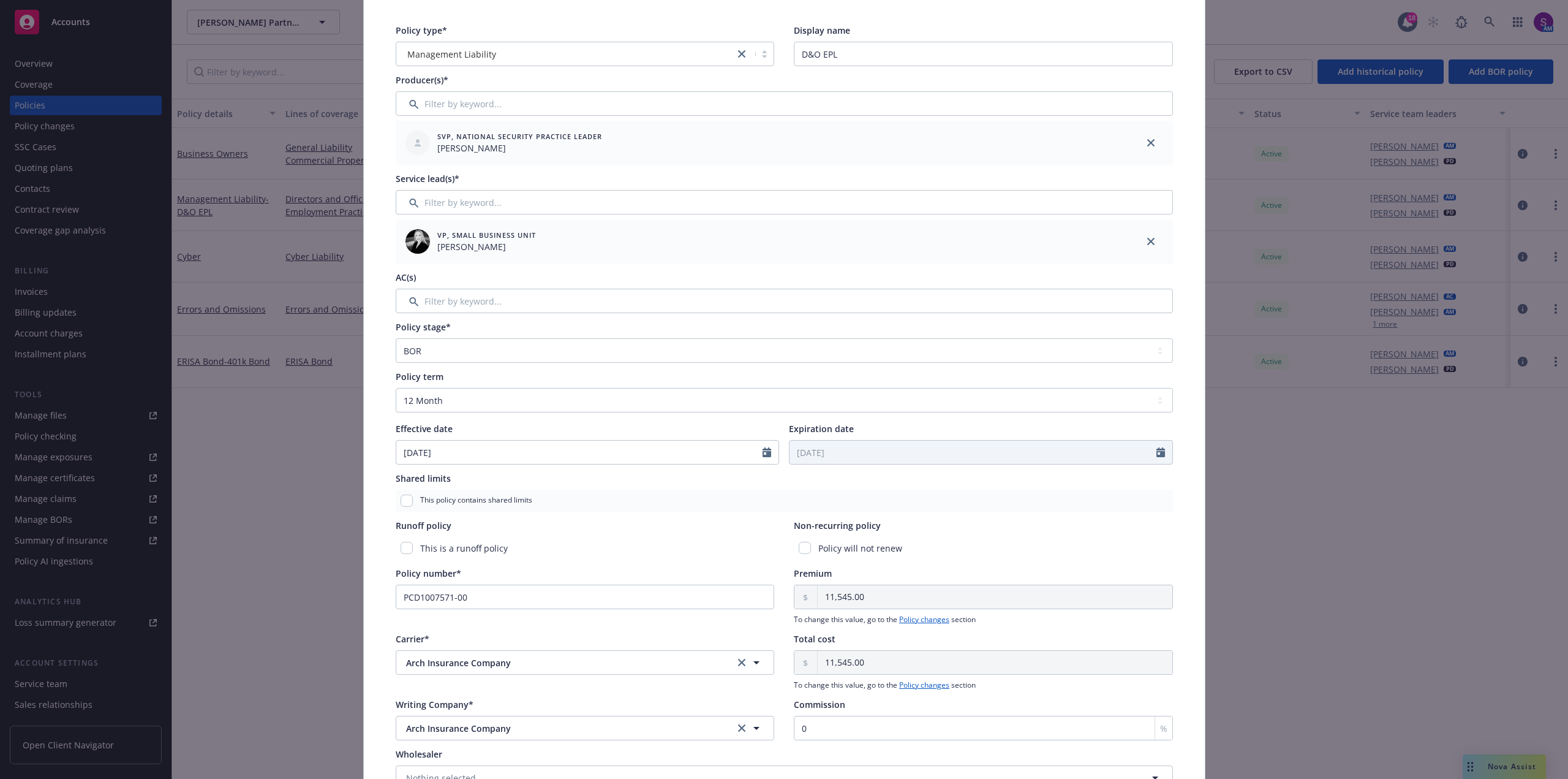
scroll to position [0, 0]
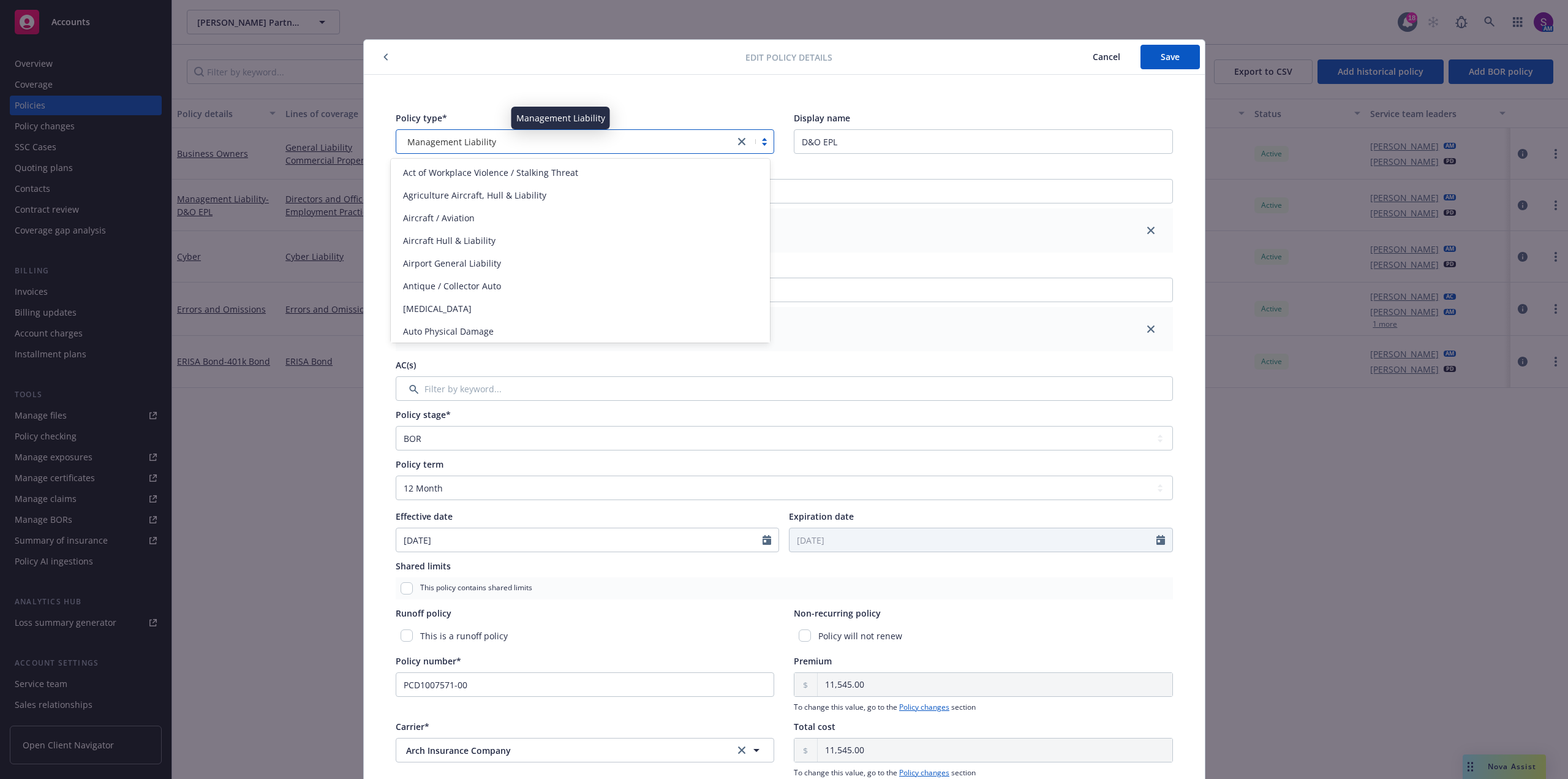
click at [611, 139] on div "Management Liability" at bounding box center [566, 142] width 327 height 13
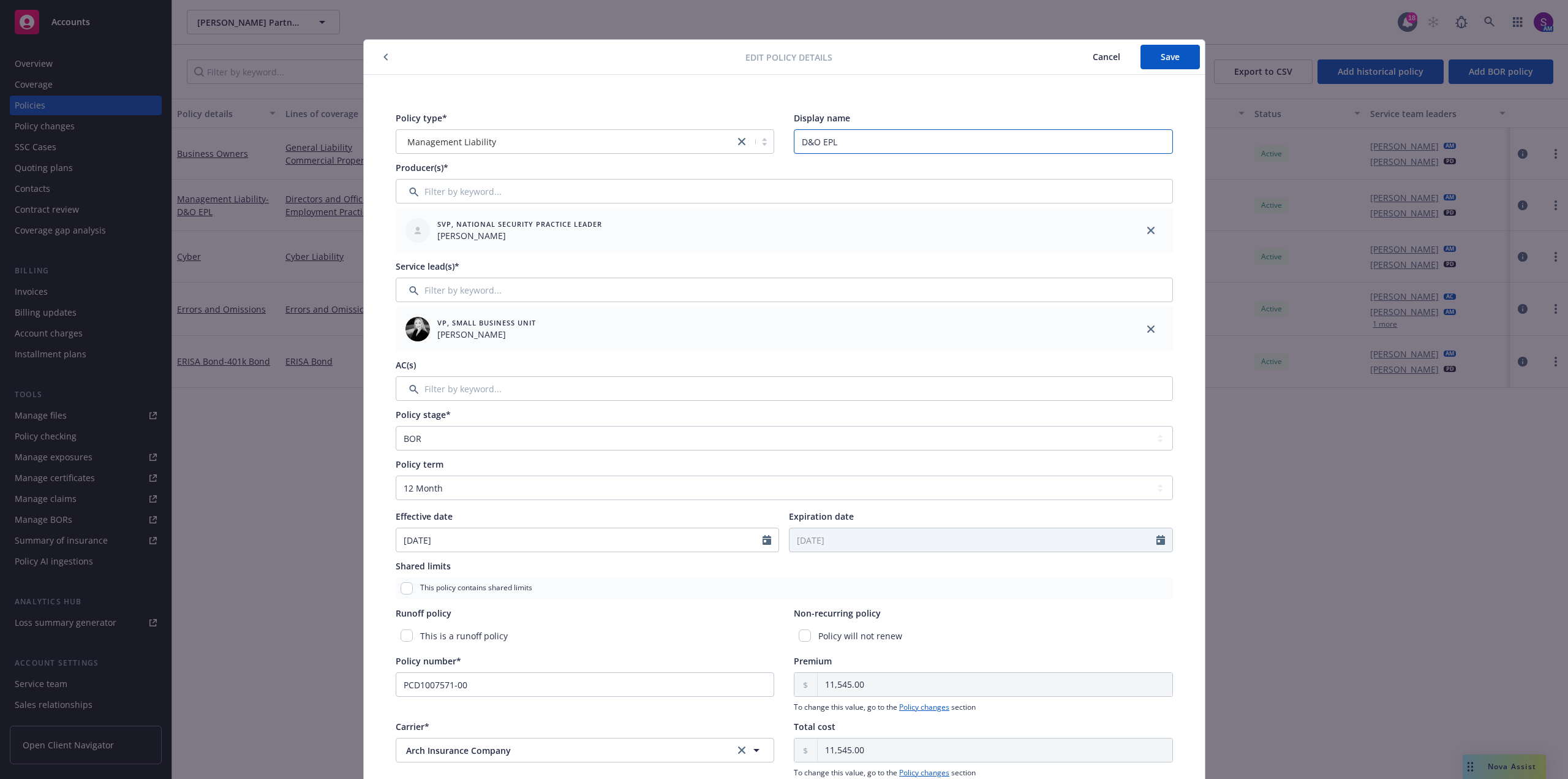
click at [880, 137] on input "D&O EPL" at bounding box center [983, 142] width 379 height 25
type input "D&O EPL, CRIME"
click at [1165, 64] on button "Save" at bounding box center [1170, 57] width 59 height 25
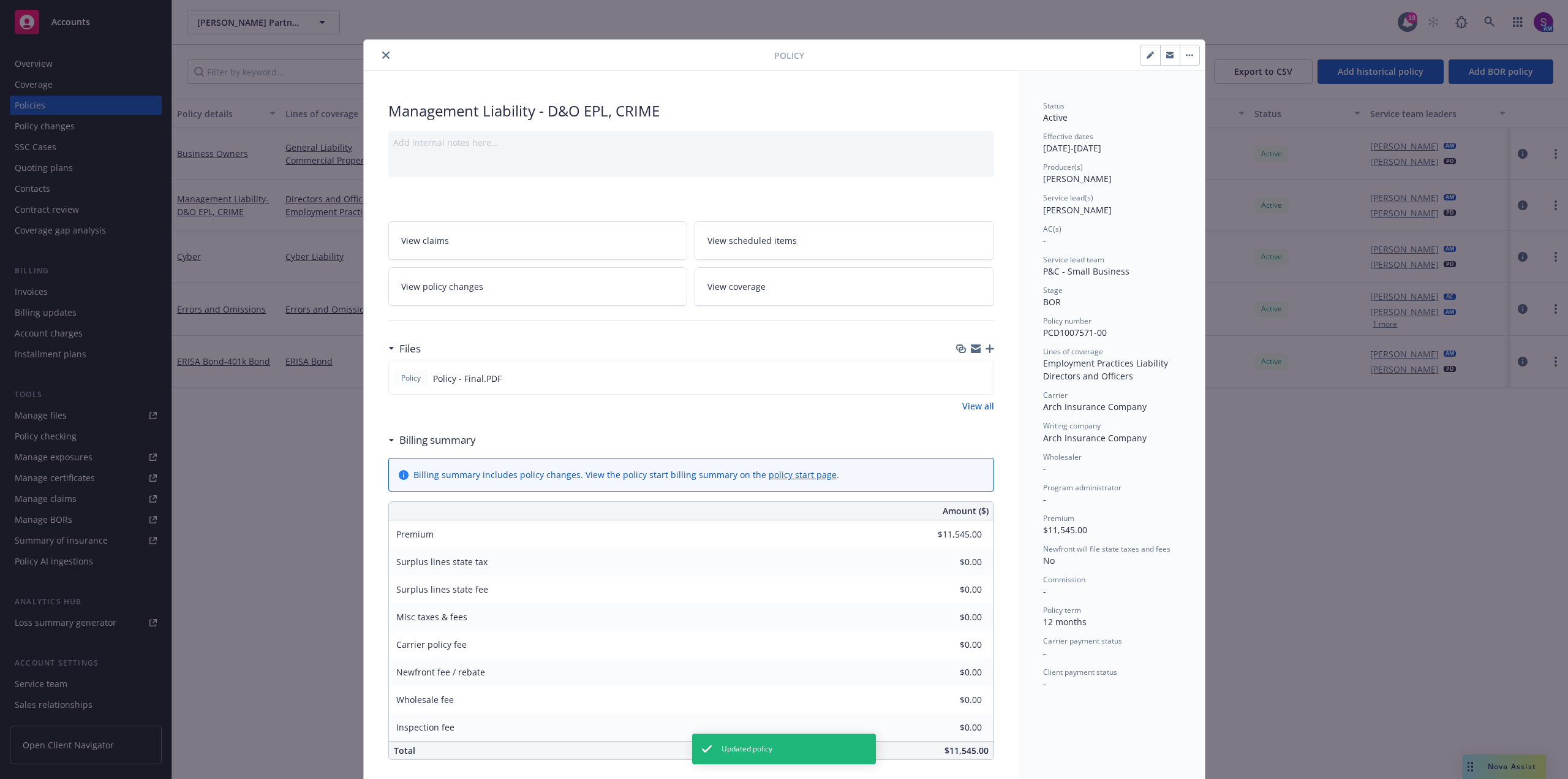
click at [382, 55] on icon "close" at bounding box center [386, 55] width 8 height 8
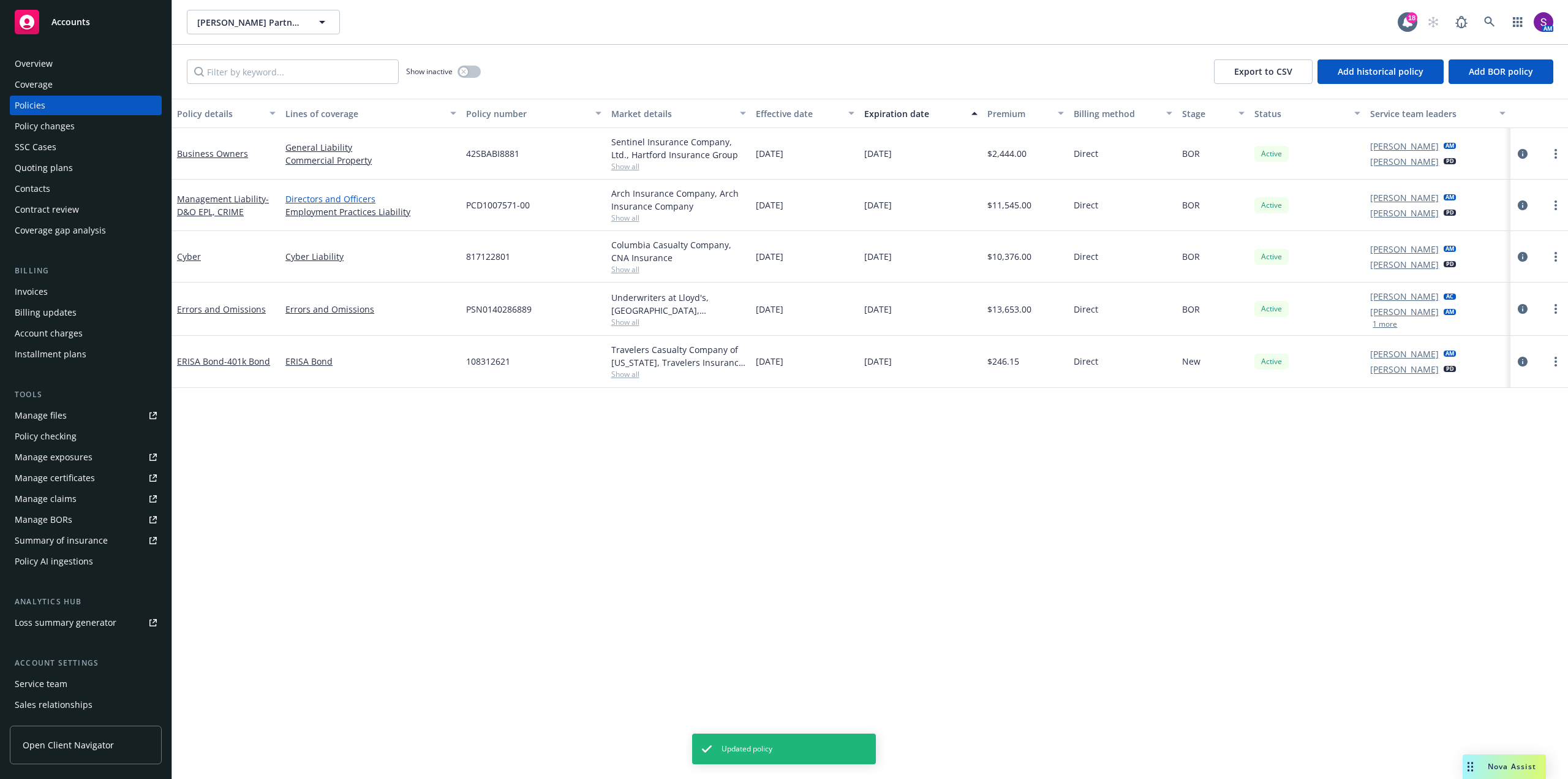
click at [329, 201] on link "Directors and Officers" at bounding box center [371, 198] width 171 height 13
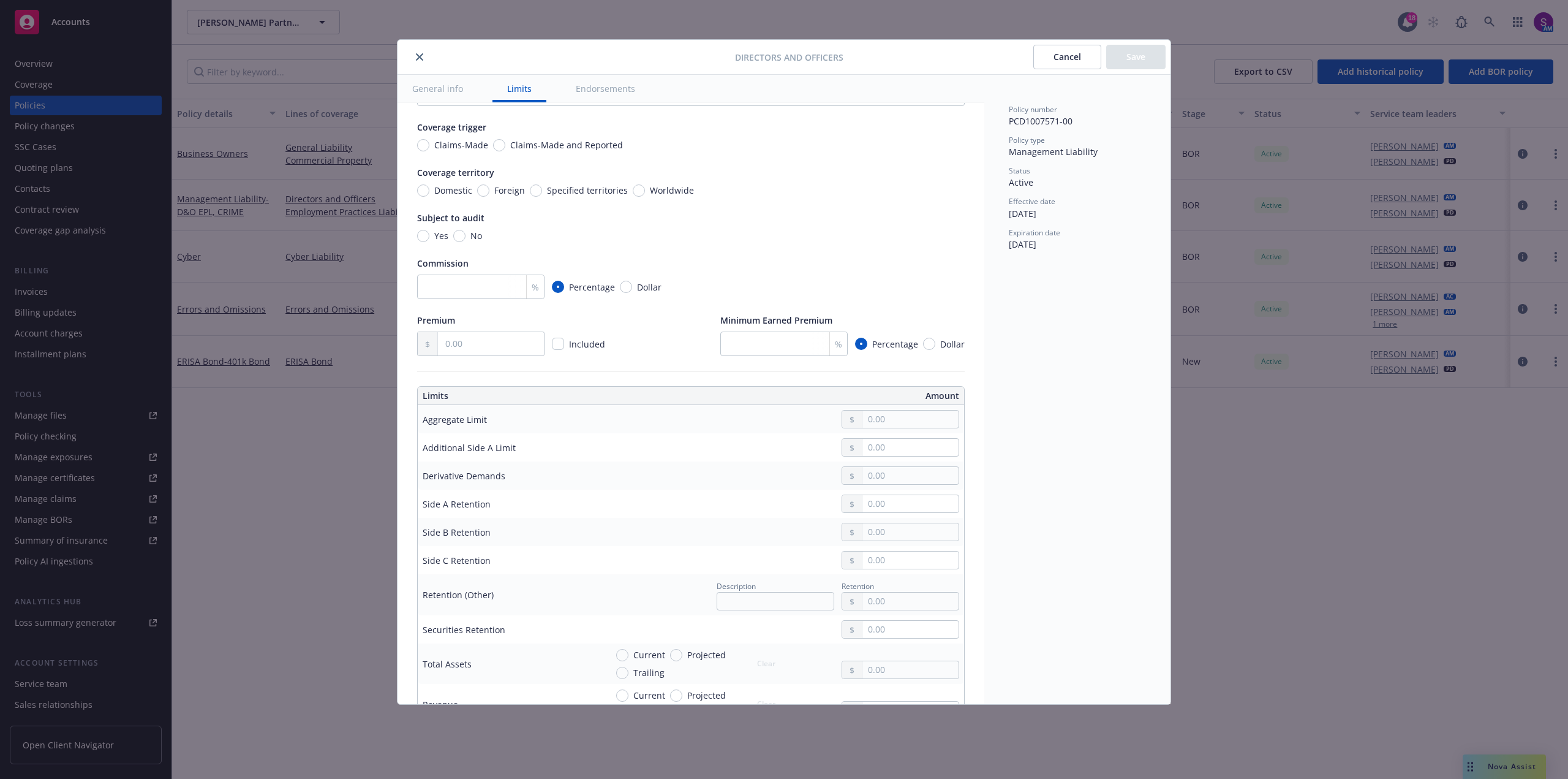
scroll to position [56, 0]
click at [604, 90] on button "Endorsements" at bounding box center [606, 88] width 89 height 27
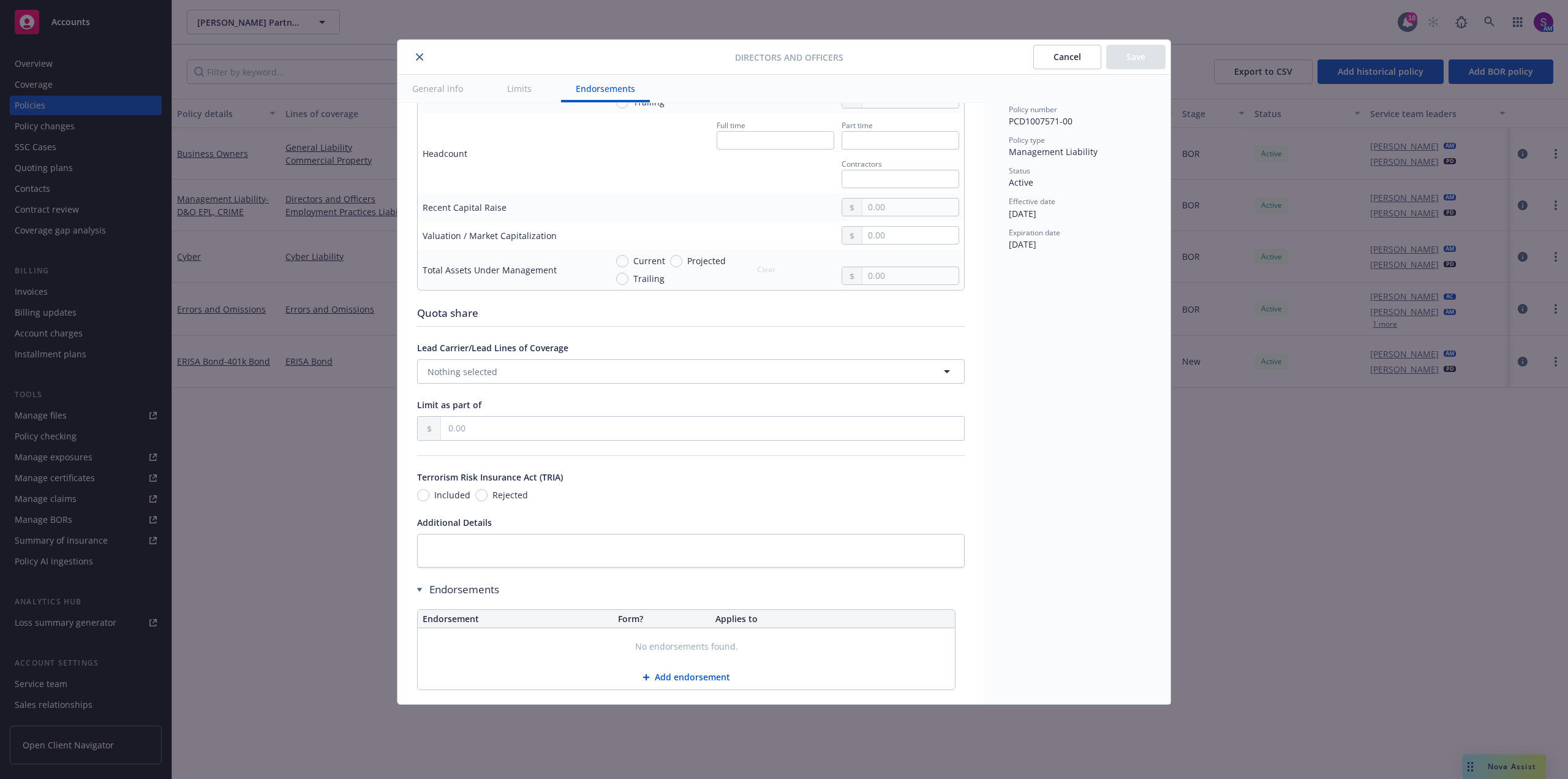
scroll to position [716, 0]
click at [444, 88] on button "General info" at bounding box center [437, 88] width 80 height 27
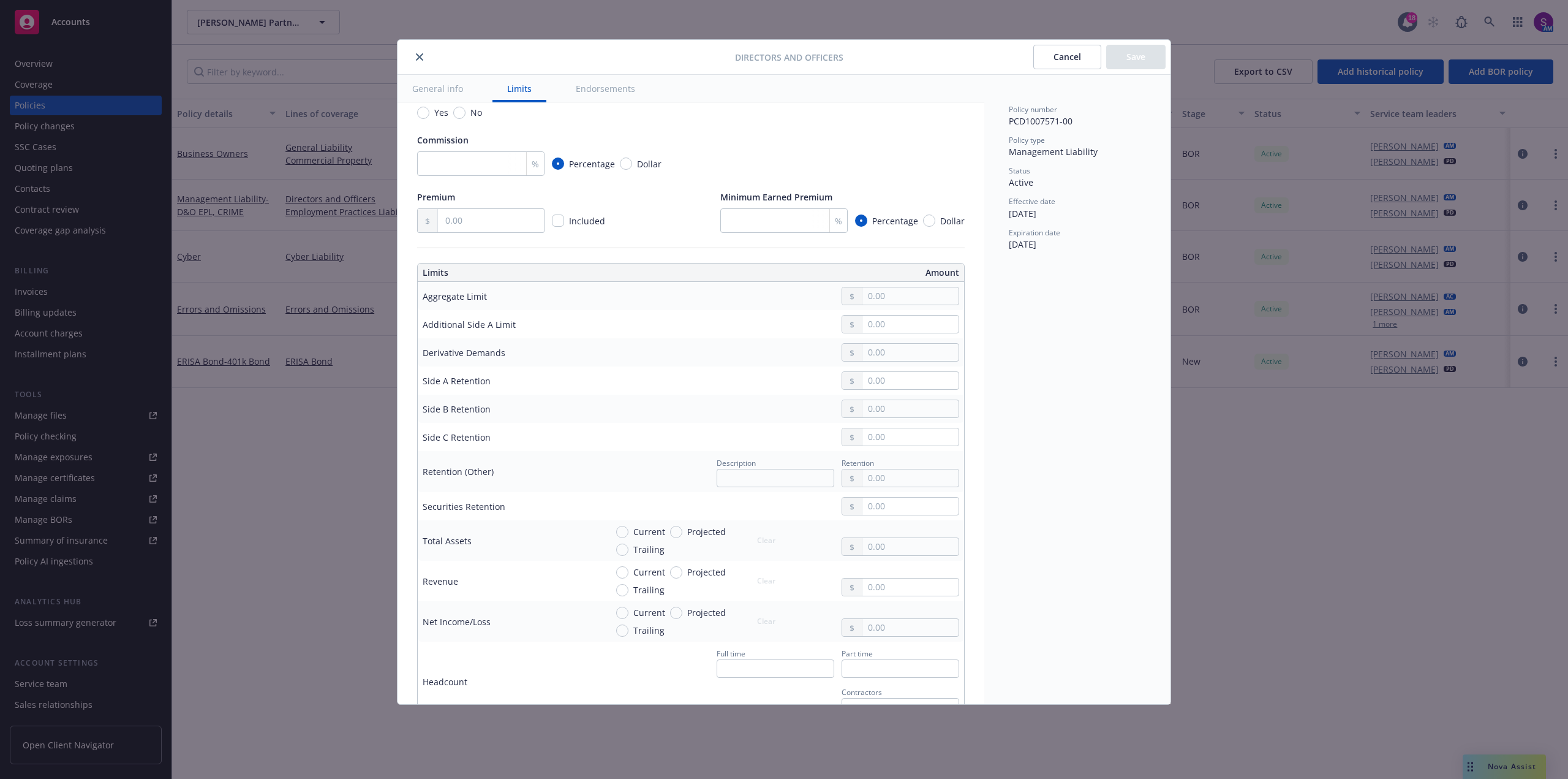
scroll to position [184, 0]
click at [420, 56] on icon "close" at bounding box center [419, 57] width 8 height 8
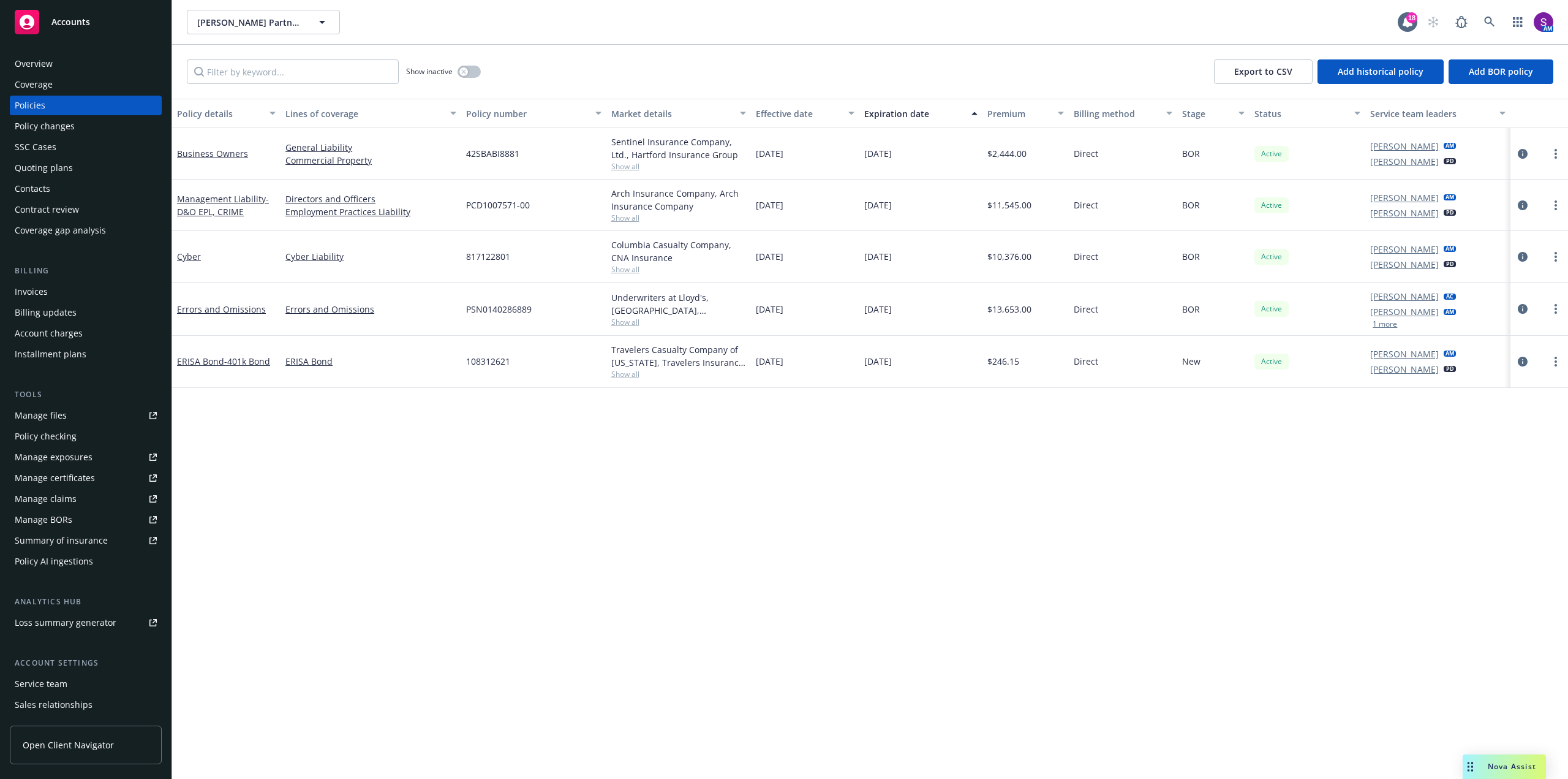
click at [75, 58] on div "Overview" at bounding box center [86, 64] width 142 height 20
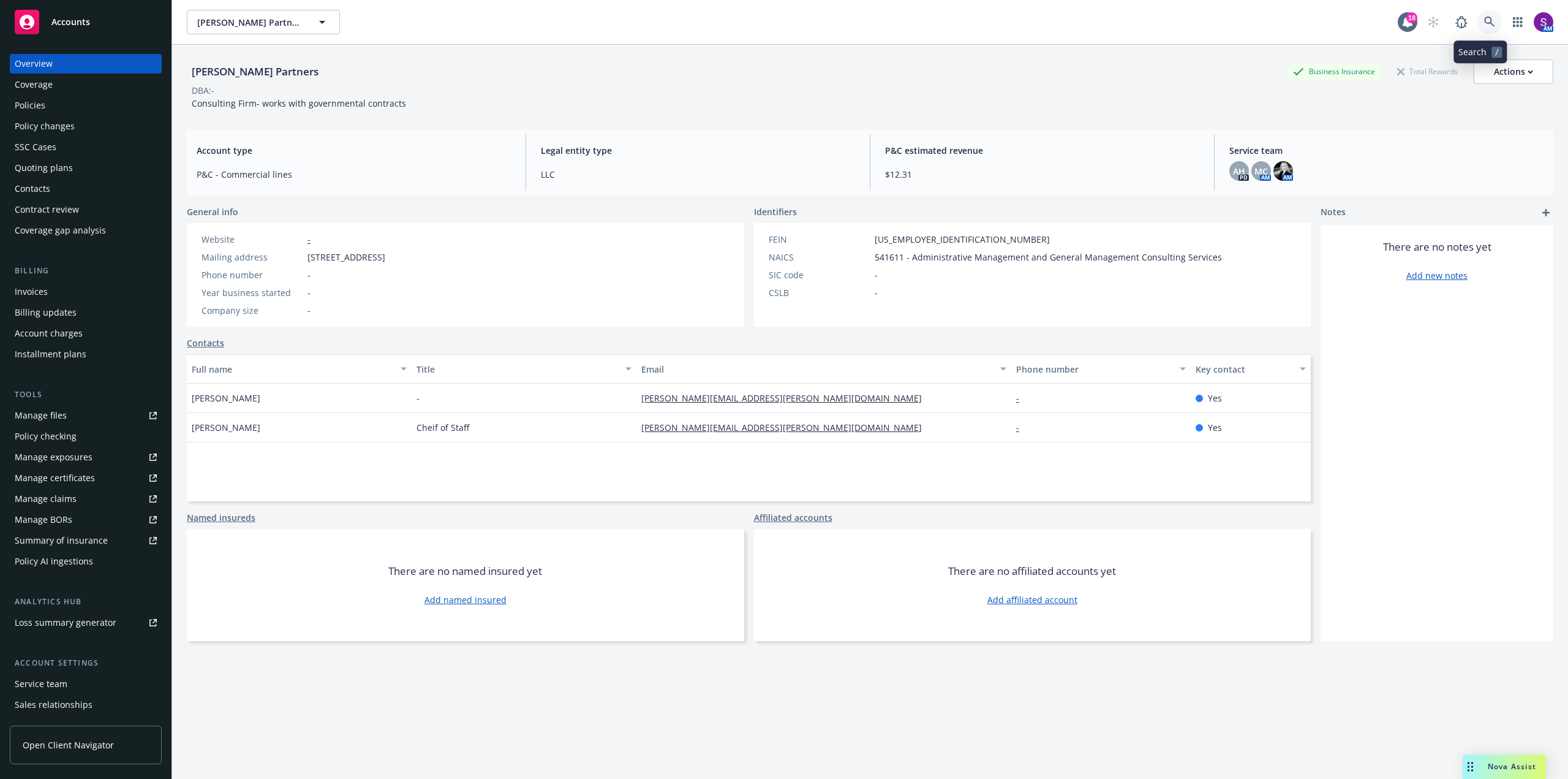
click at [1477, 21] on link at bounding box center [1489, 22] width 25 height 25
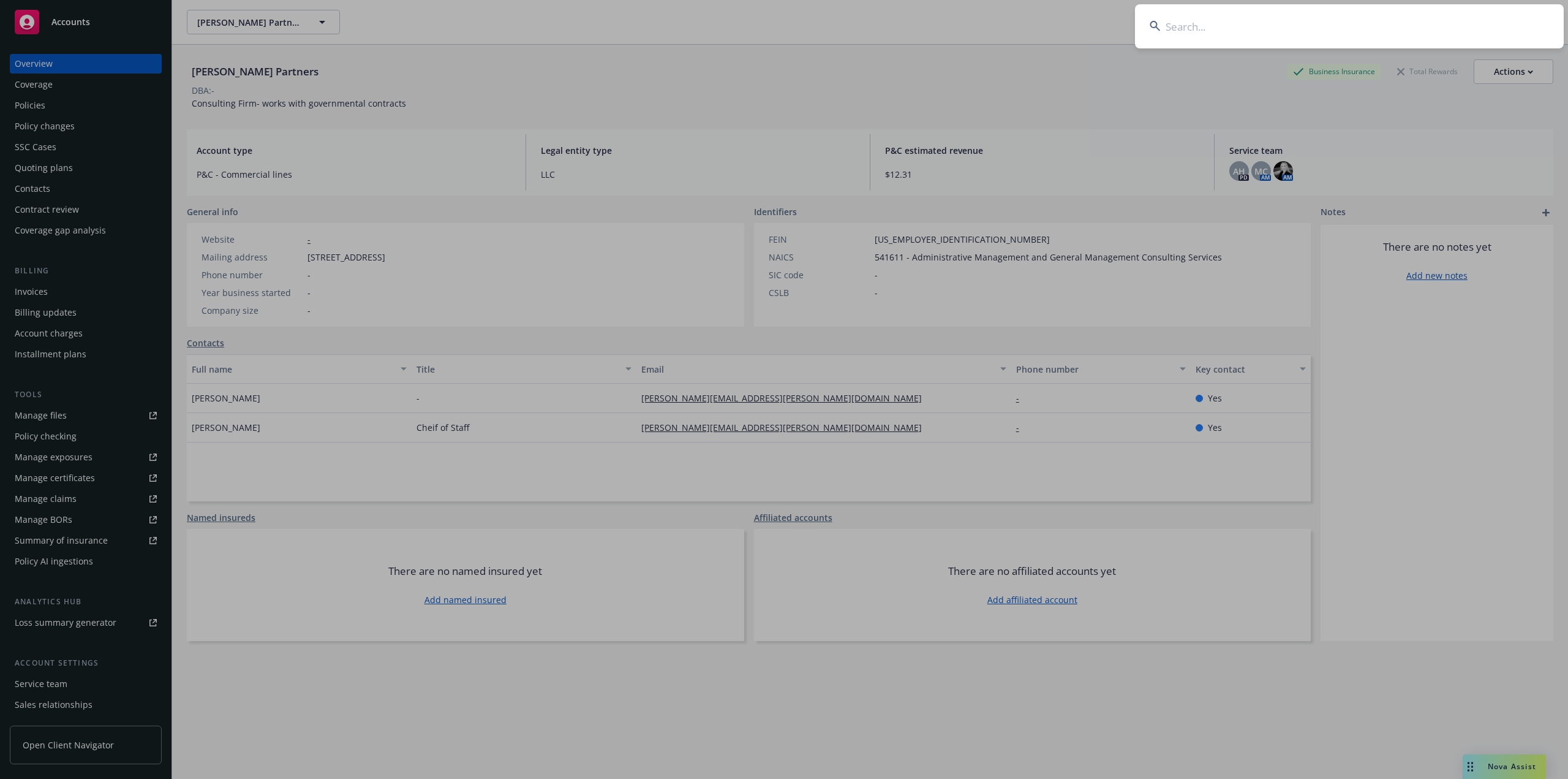
click at [1214, 38] on input at bounding box center [1349, 26] width 429 height 44
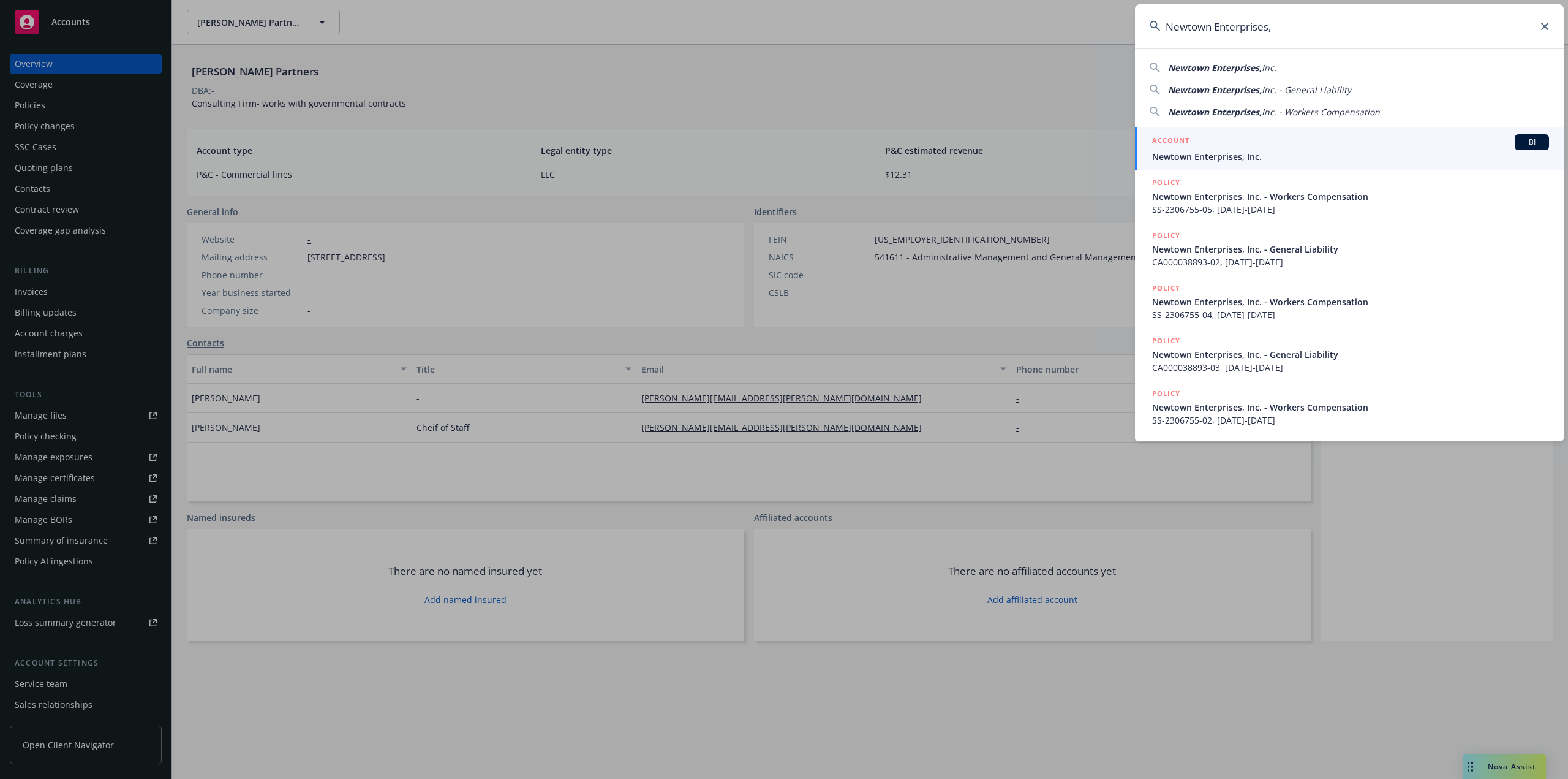
type input "Newtown Enterprises,"
click at [1230, 151] on span "Newtown Enterprises, Inc." at bounding box center [1350, 157] width 397 height 13
